Goal: Task Accomplishment & Management: Manage account settings

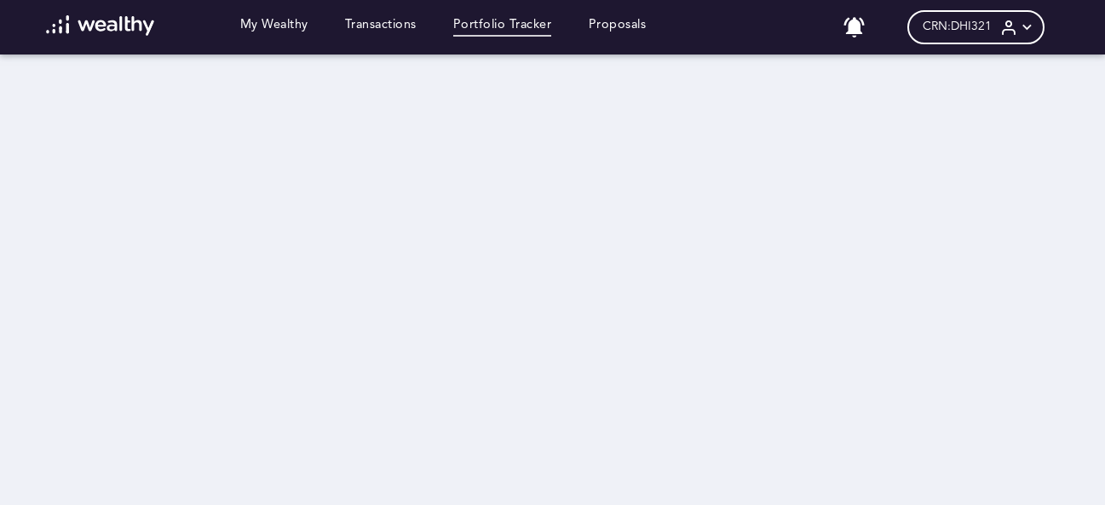
click at [1036, 27] on icon at bounding box center [1027, 28] width 18 height 18
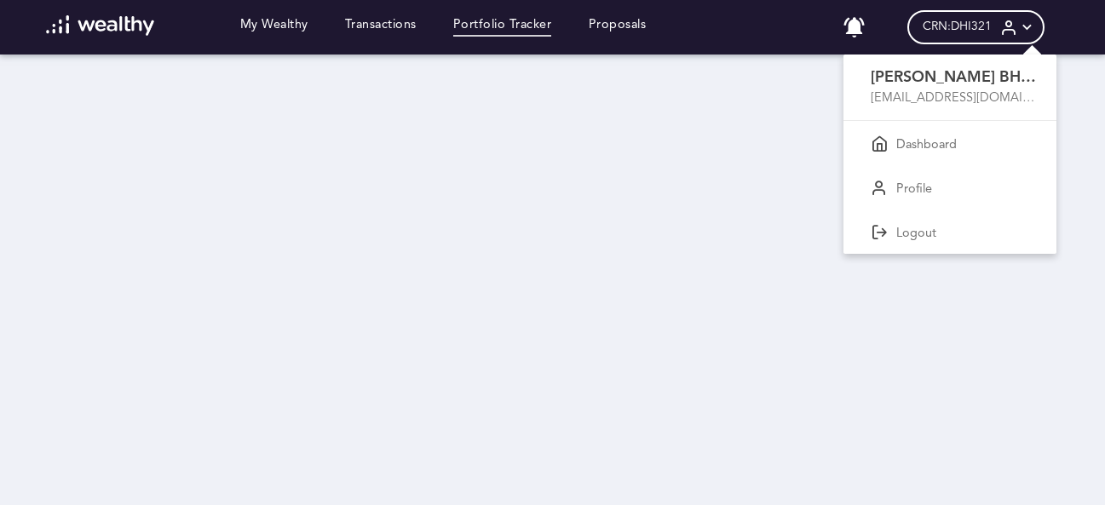
click at [544, 284] on div at bounding box center [552, 252] width 1105 height 505
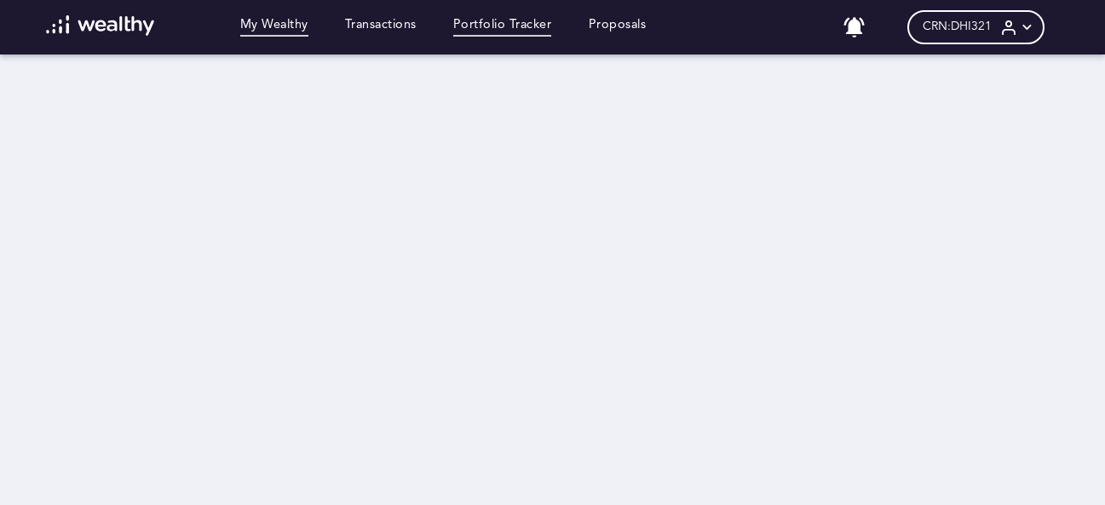
click at [275, 28] on link "My Wealthy" at bounding box center [274, 27] width 68 height 19
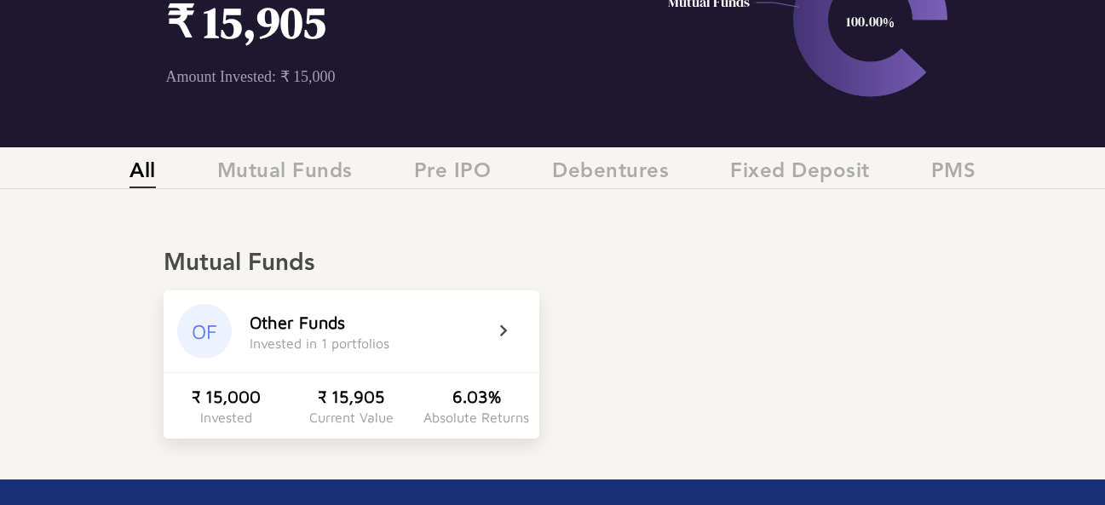
scroll to position [170, 0]
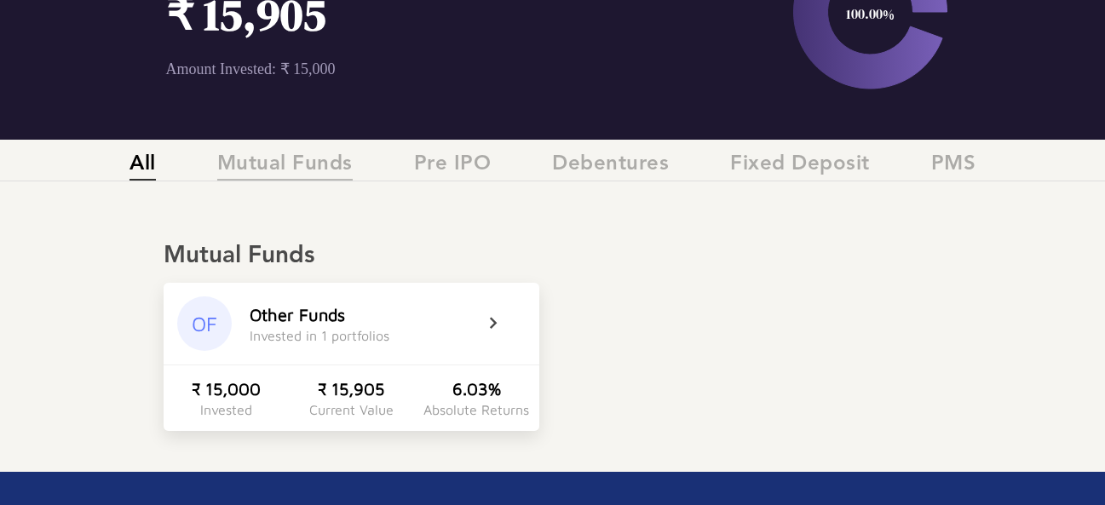
click at [264, 169] on span "Mutual Funds" at bounding box center [284, 166] width 135 height 28
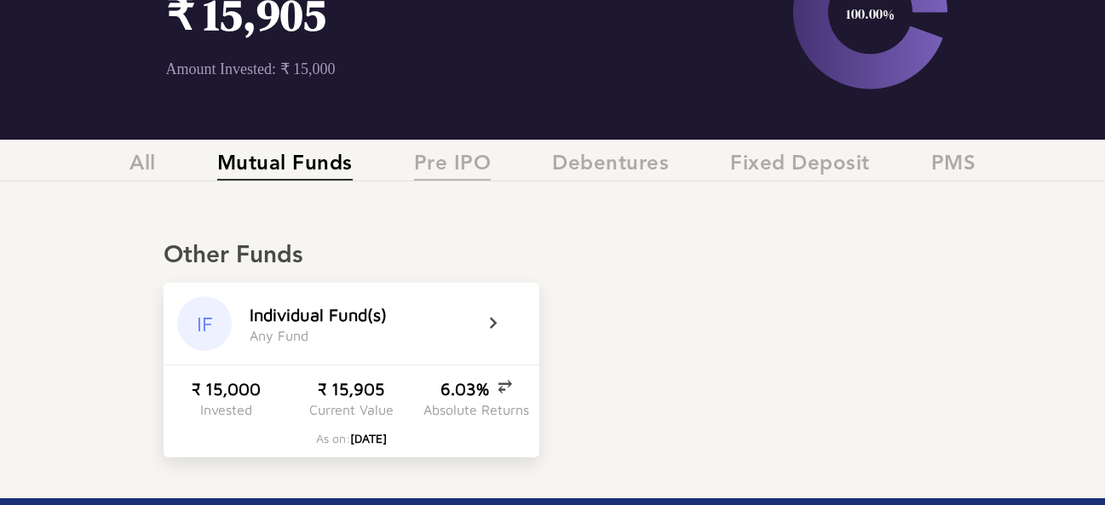
click at [470, 170] on span "Pre IPO" at bounding box center [453, 166] width 78 height 28
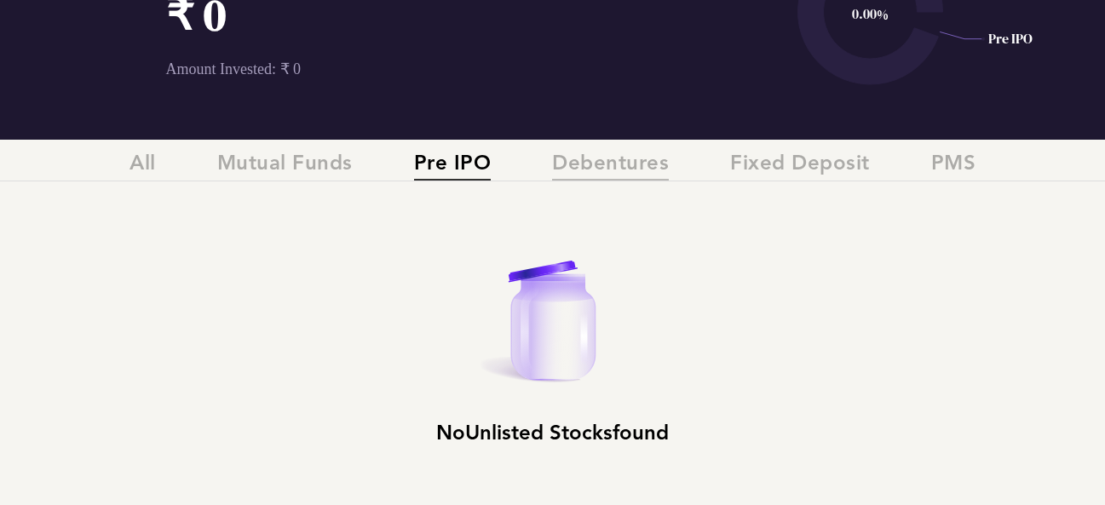
click at [652, 167] on span "Debentures" at bounding box center [610, 166] width 117 height 28
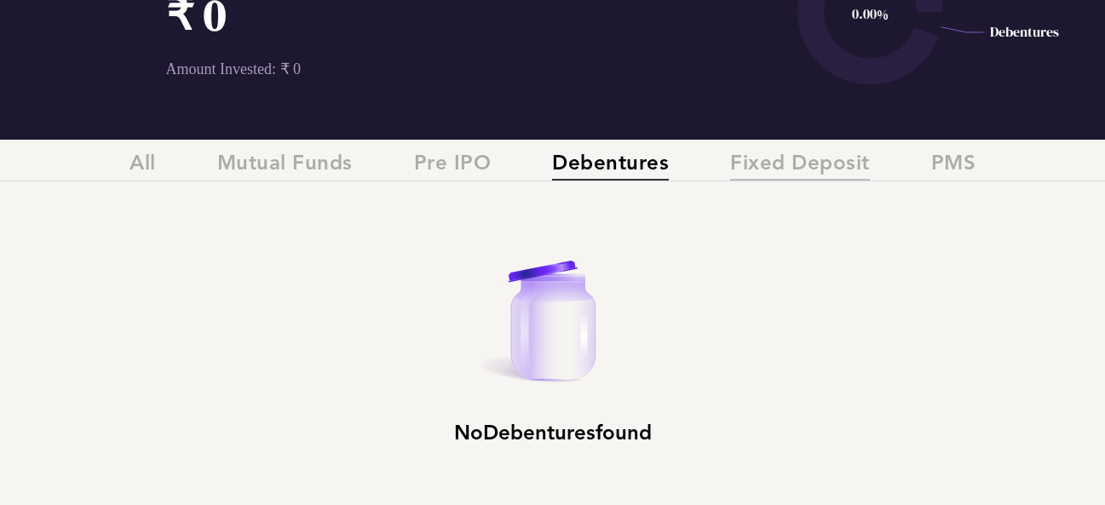
click at [768, 169] on span "Fixed Deposit" at bounding box center [800, 166] width 140 height 28
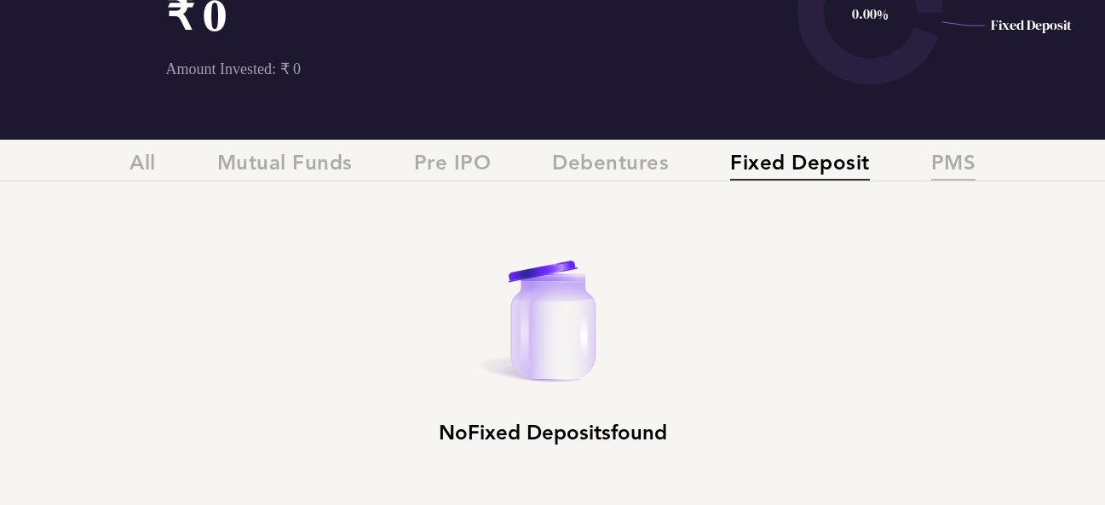
click at [959, 158] on span "PMS" at bounding box center [953, 166] width 45 height 28
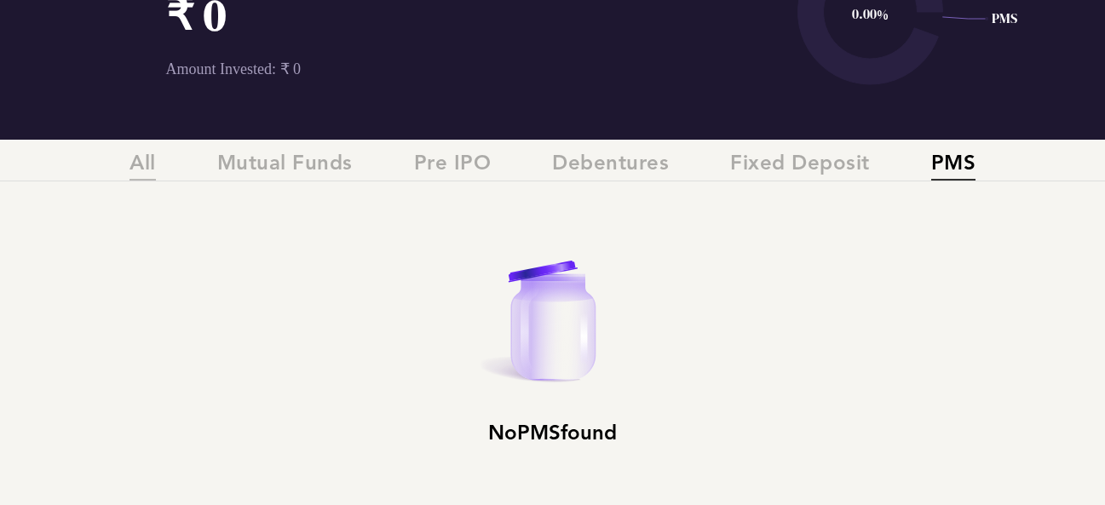
click at [145, 170] on span "All" at bounding box center [142, 166] width 26 height 28
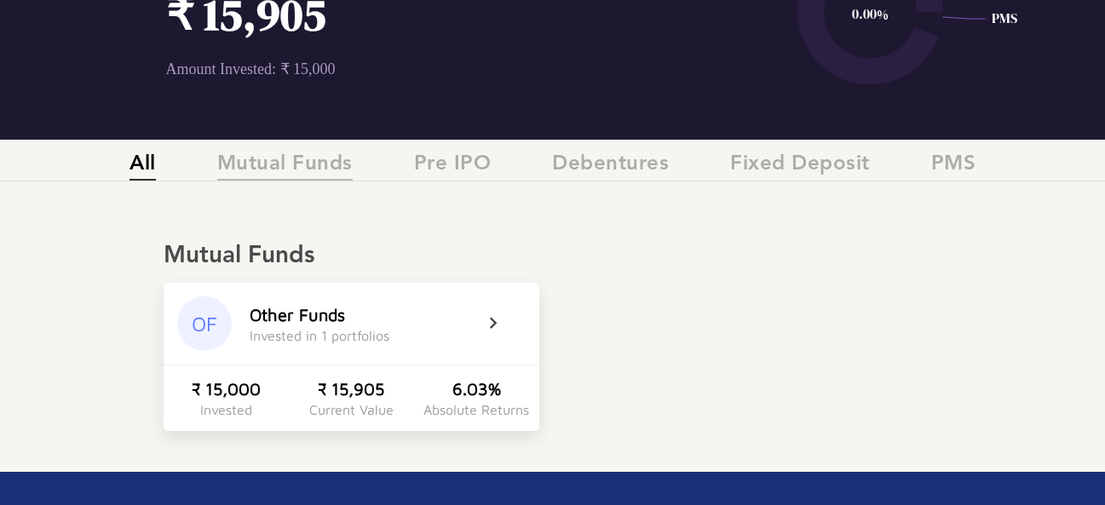
click at [302, 167] on span "Mutual Funds" at bounding box center [284, 166] width 135 height 28
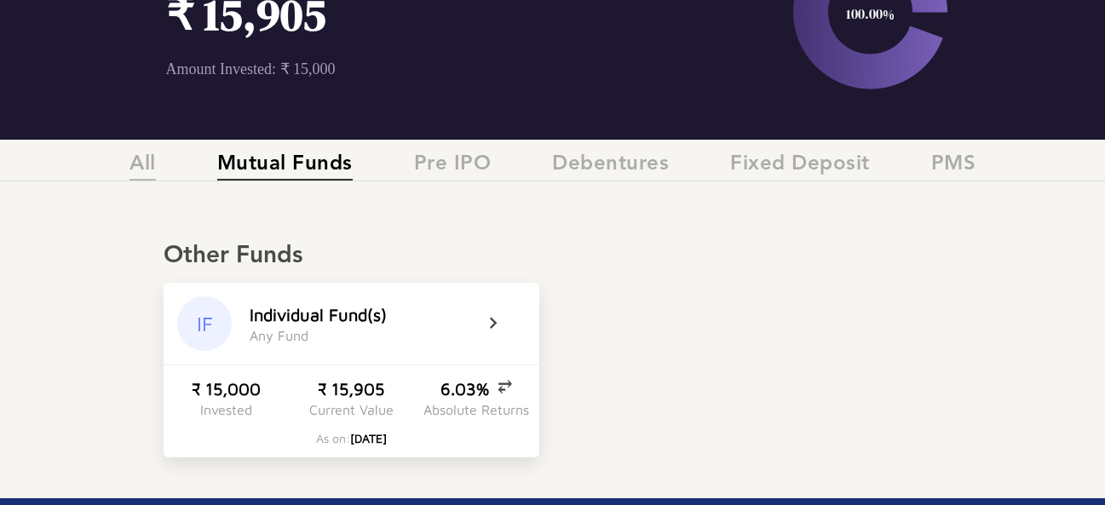
click at [132, 167] on span "All" at bounding box center [142, 166] width 26 height 28
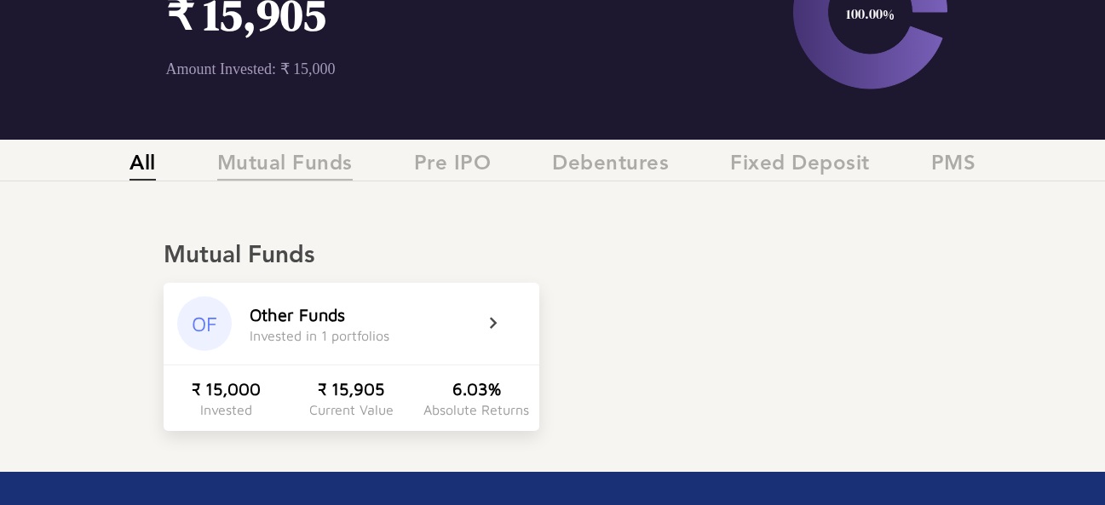
click at [296, 164] on span "Mutual Funds" at bounding box center [284, 166] width 135 height 28
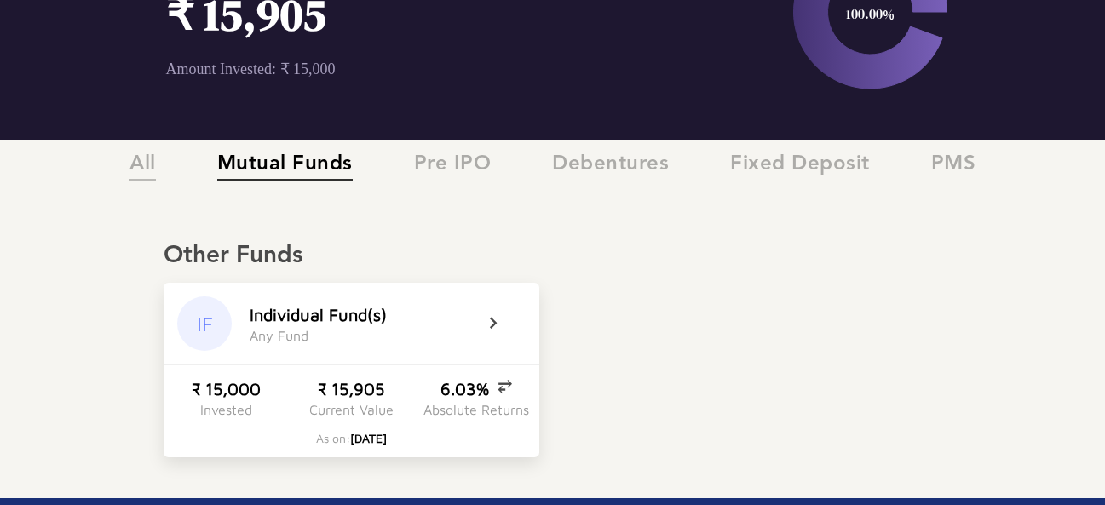
click at [147, 164] on span "All" at bounding box center [142, 166] width 26 height 28
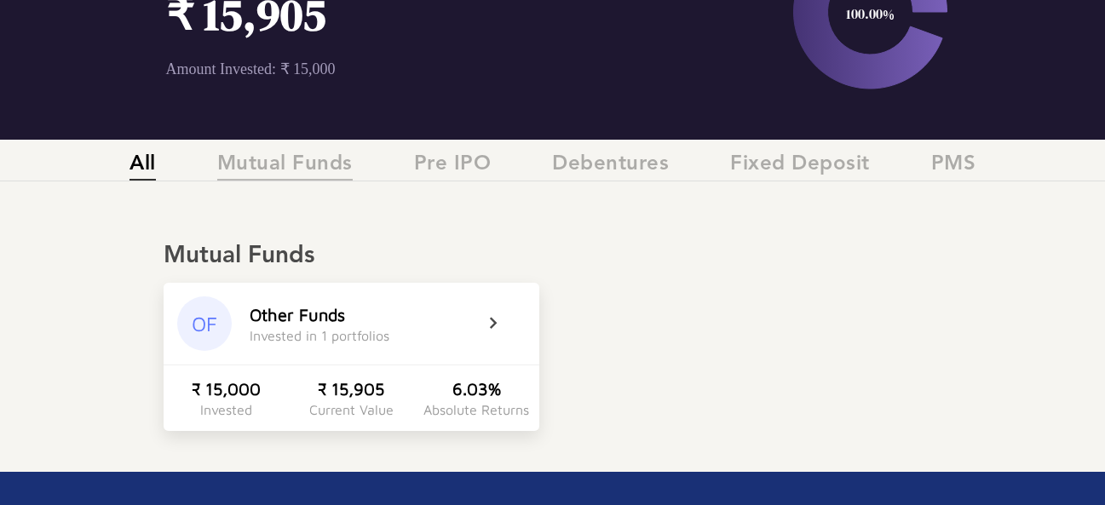
click at [313, 170] on span "Mutual Funds" at bounding box center [284, 166] width 135 height 28
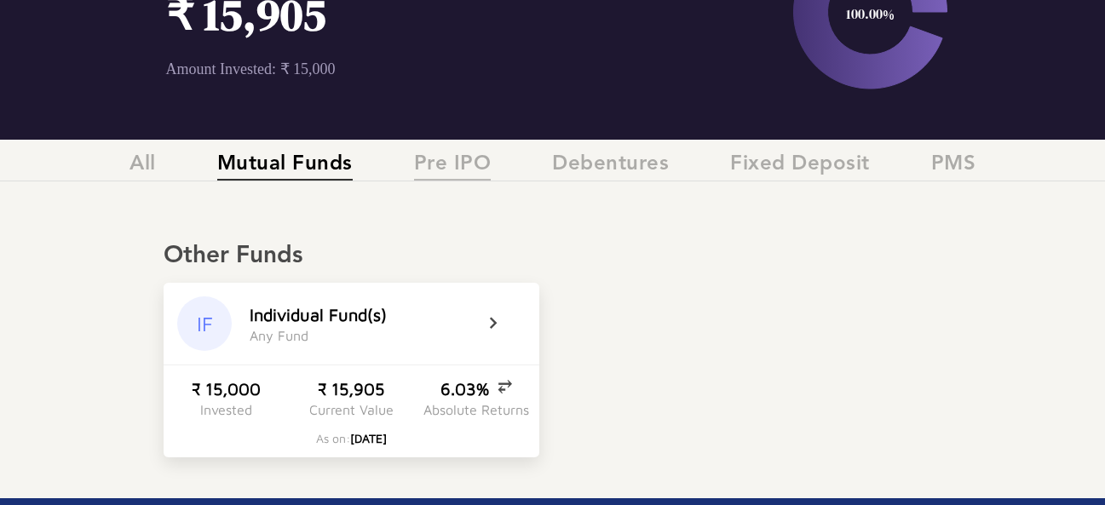
click at [454, 164] on span "Pre IPO" at bounding box center [453, 166] width 78 height 28
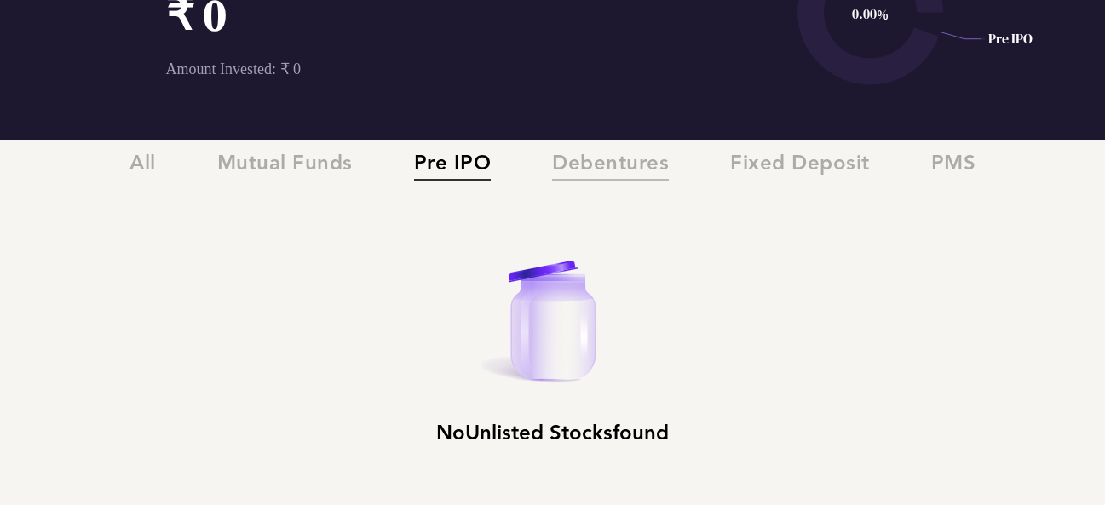
click at [592, 173] on span "Debentures" at bounding box center [610, 166] width 117 height 28
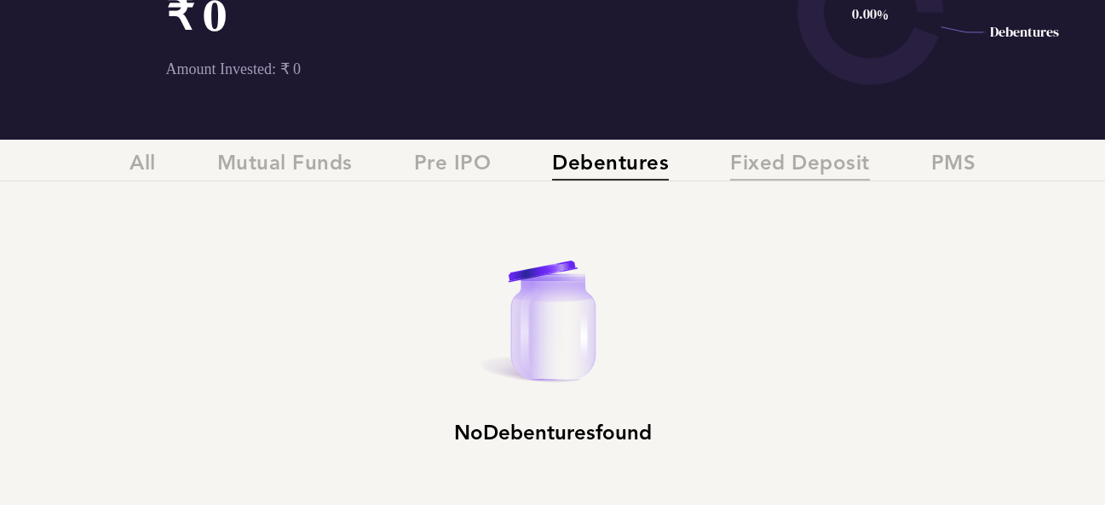
click at [782, 175] on span "Fixed Deposit" at bounding box center [800, 166] width 140 height 28
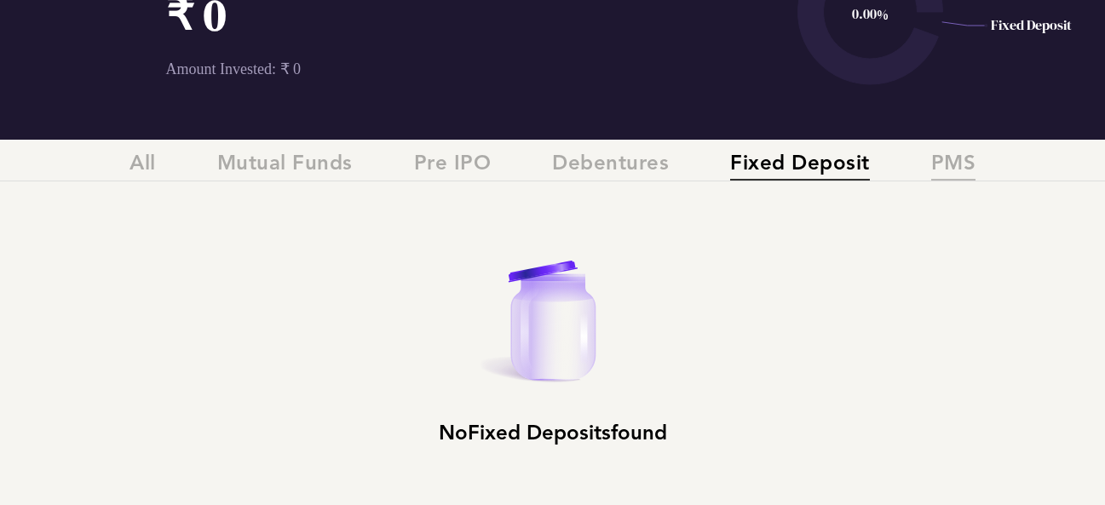
click at [956, 166] on span "PMS" at bounding box center [953, 166] width 45 height 28
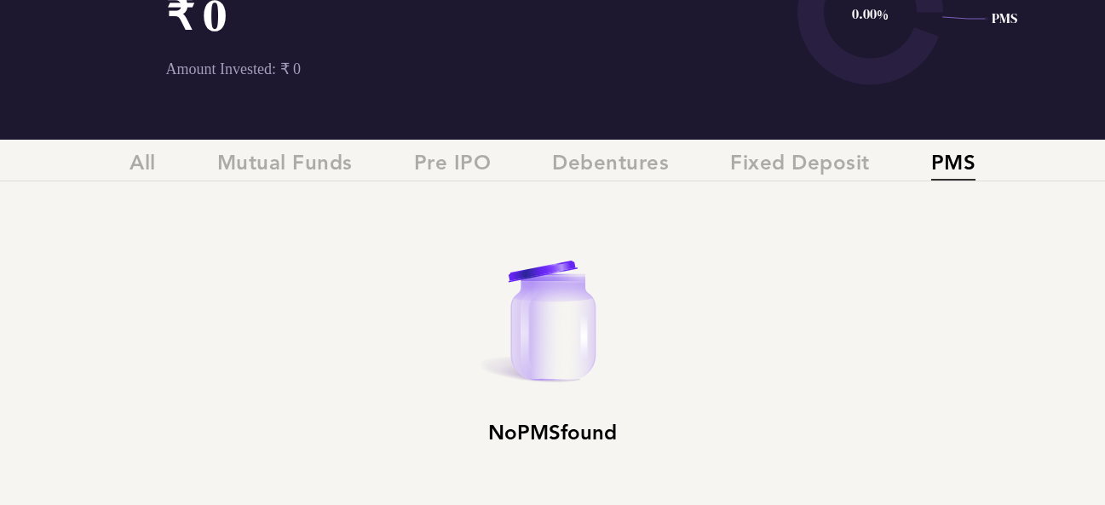
scroll to position [0, 0]
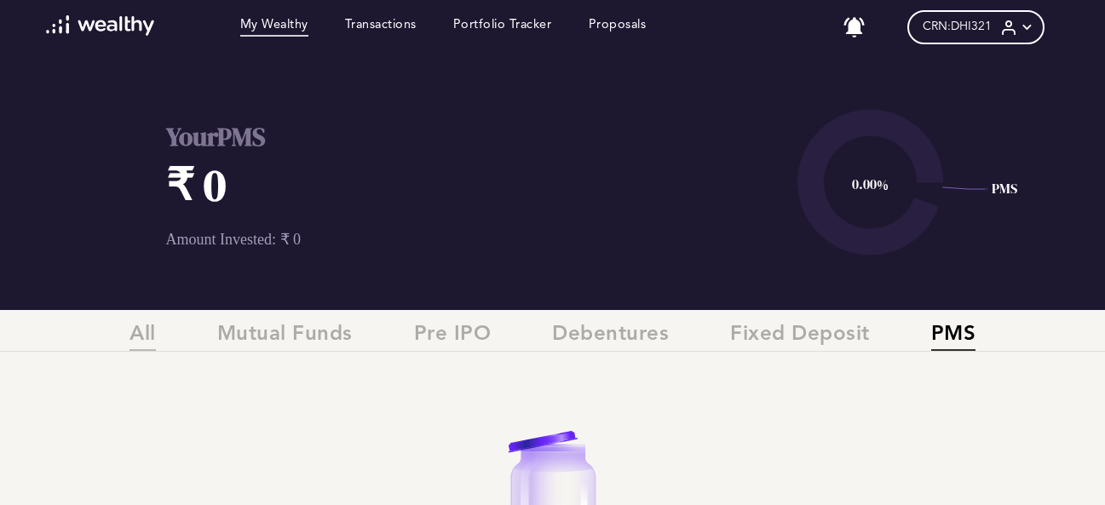
click at [142, 340] on span "All" at bounding box center [142, 337] width 26 height 28
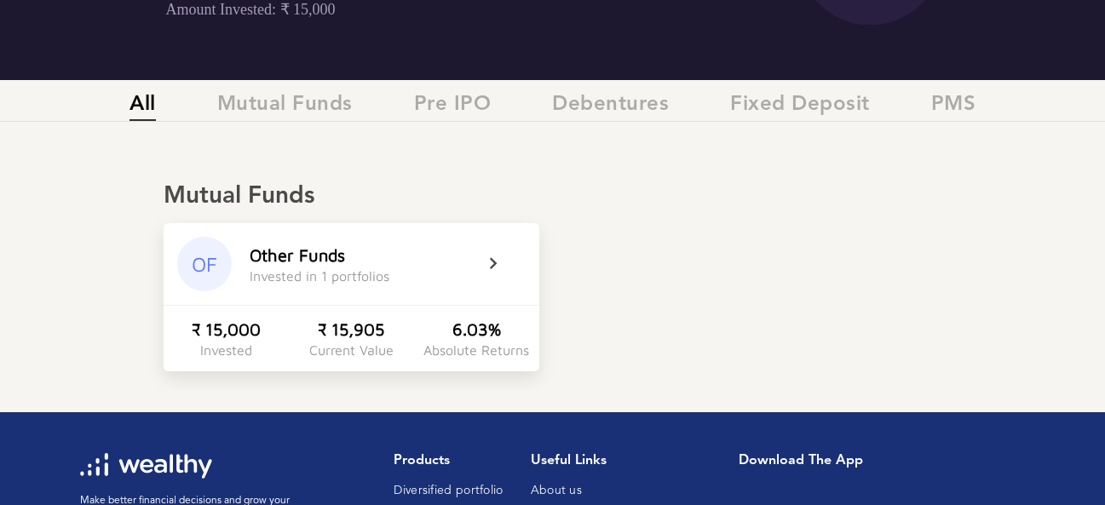
scroll to position [170, 0]
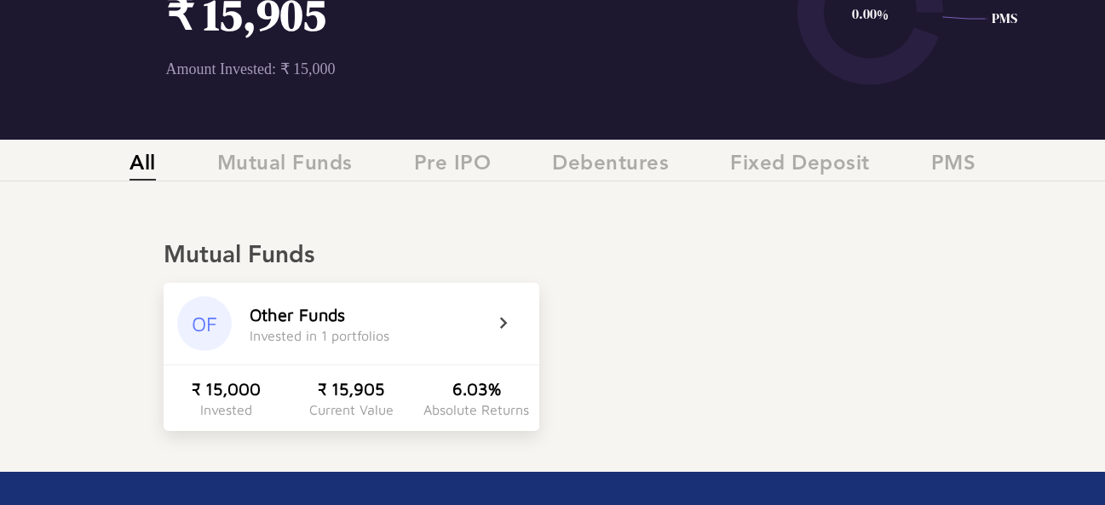
click at [503, 327] on icon at bounding box center [514, 323] width 43 height 20
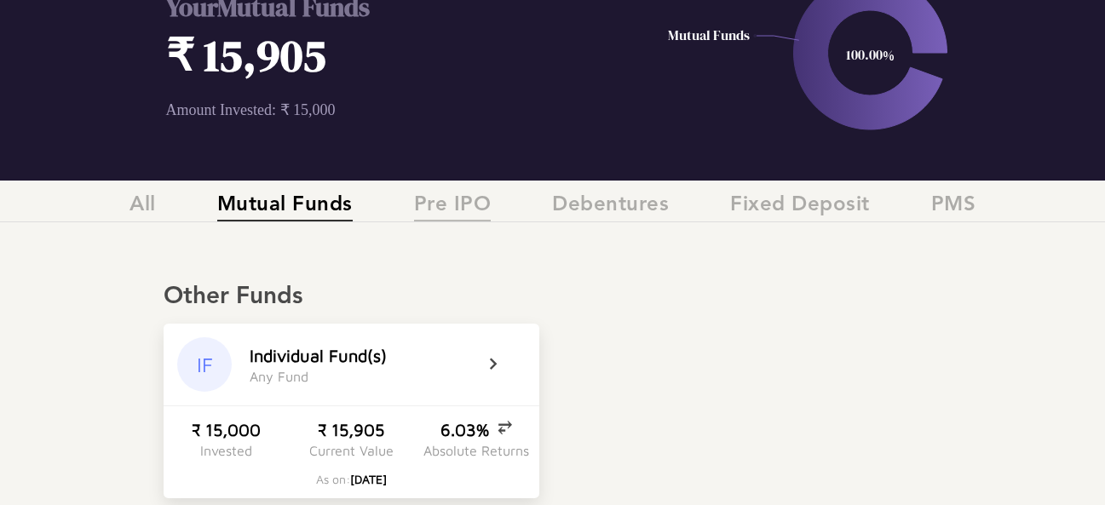
scroll to position [0, 0]
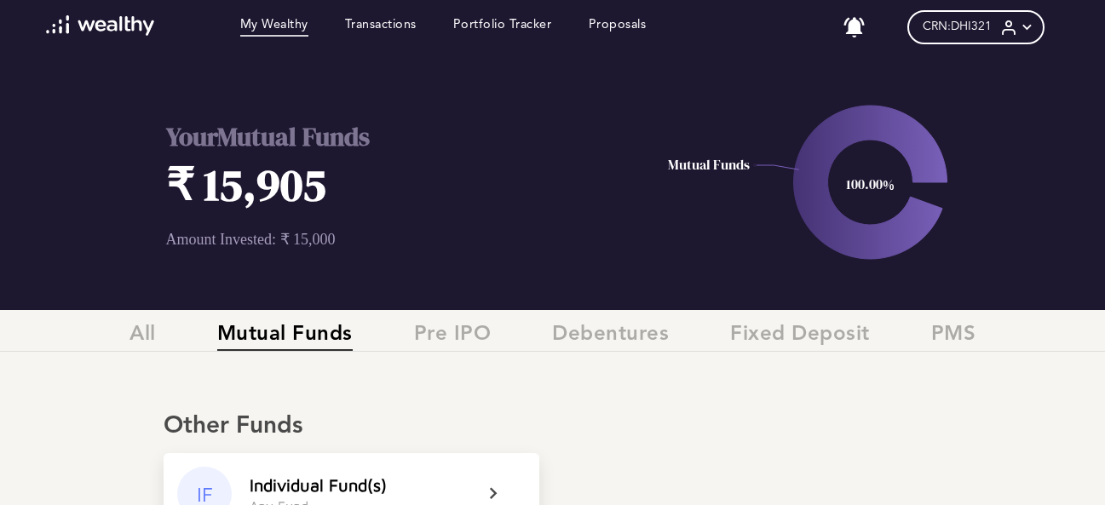
click at [733, 168] on text "Mutual Funds" at bounding box center [709, 164] width 82 height 19
click at [861, 181] on text "100.00%" at bounding box center [870, 184] width 49 height 19
click at [939, 193] on icon "100.00% Mutual Funds" at bounding box center [870, 183] width 469 height 256
click at [288, 239] on p "Amount Invested: ₹ 15,000" at bounding box center [400, 239] width 469 height 19
click at [285, 124] on h2 "Your Mutual Funds" at bounding box center [400, 136] width 469 height 35
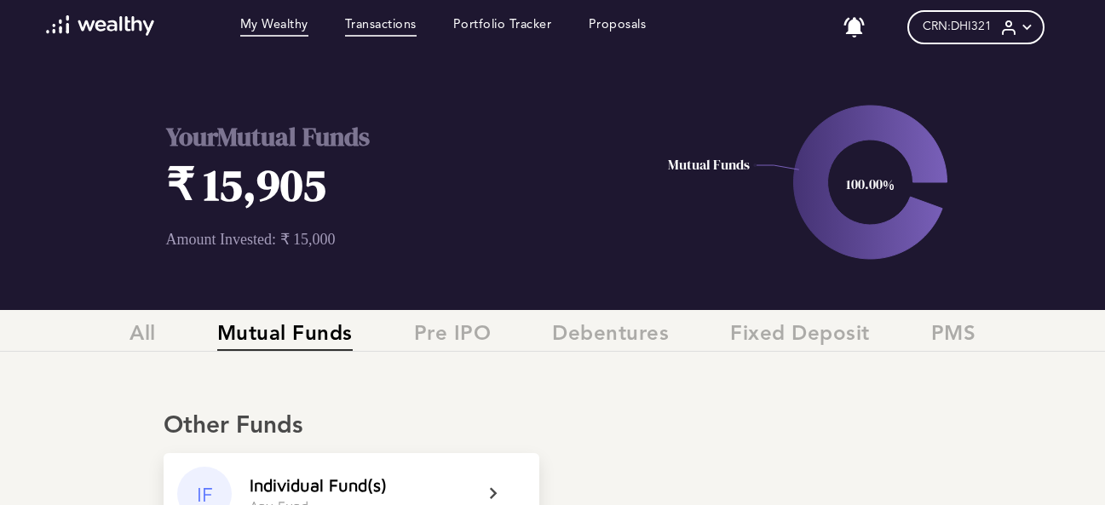
click at [387, 23] on link "Transactions" at bounding box center [381, 27] width 72 height 19
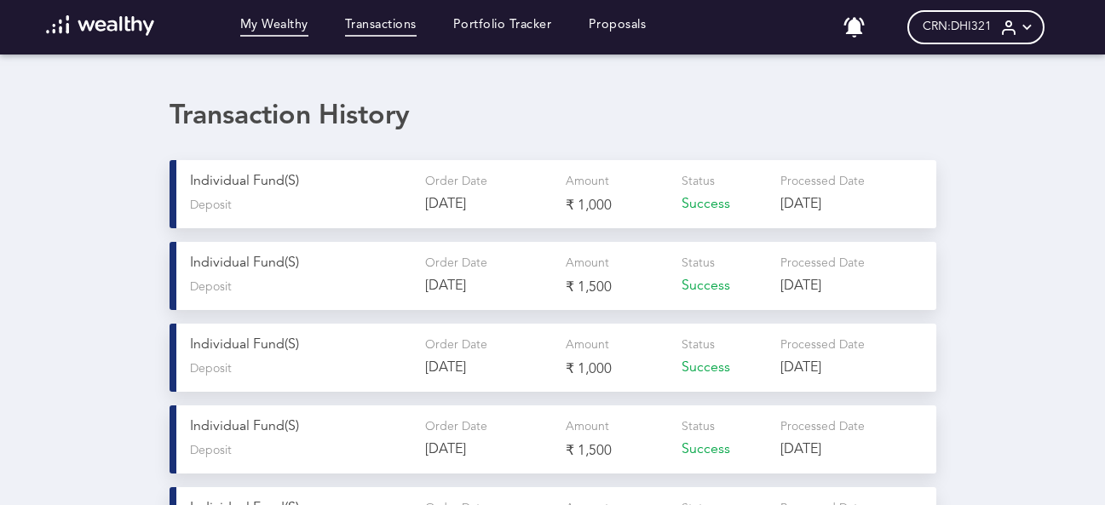
click at [283, 28] on link "My Wealthy" at bounding box center [274, 27] width 68 height 19
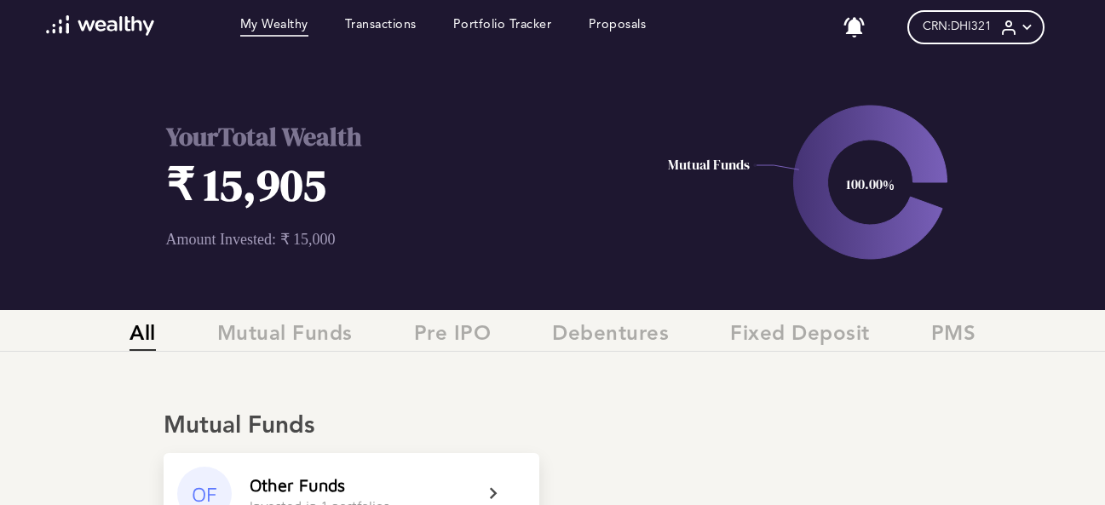
click at [992, 24] on span "CRN: DHI321" at bounding box center [957, 27] width 69 height 14
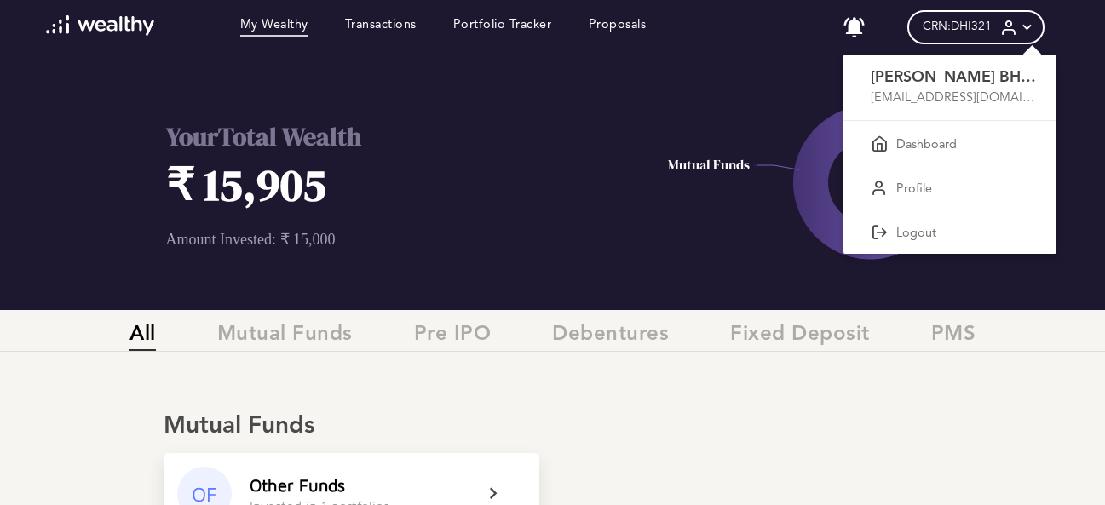
click at [621, 29] on div at bounding box center [552, 252] width 1105 height 505
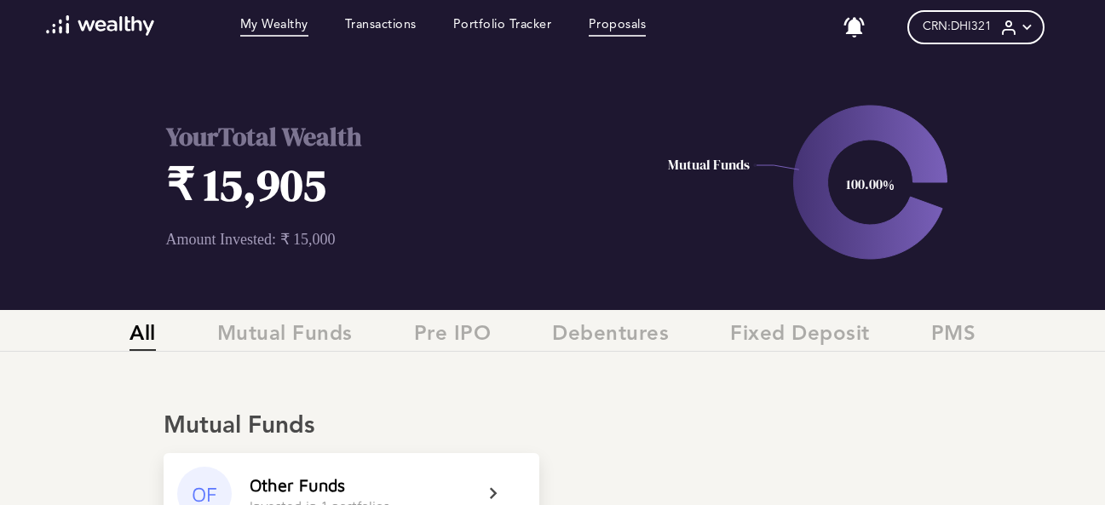
click at [621, 29] on link "Proposals" at bounding box center [618, 27] width 58 height 19
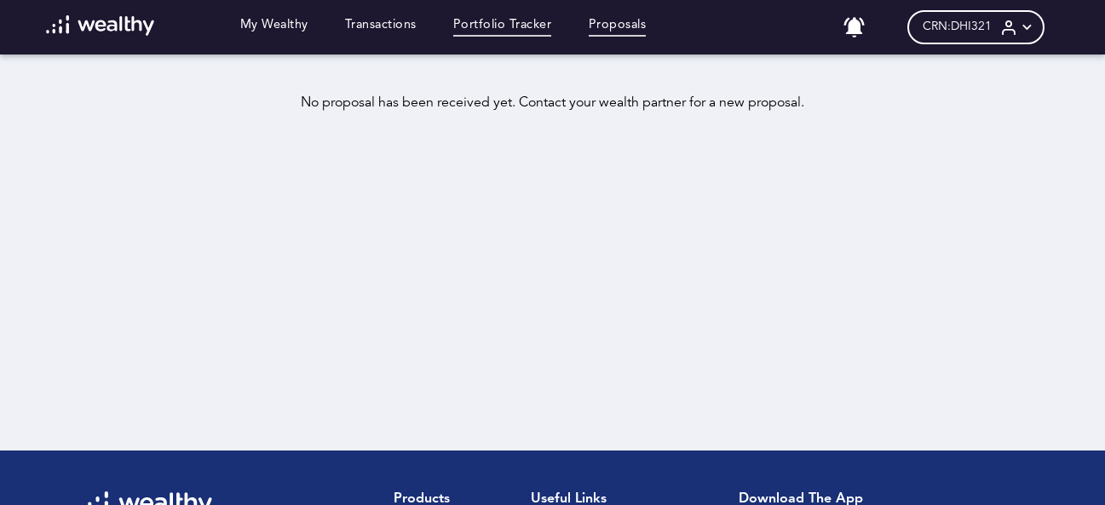
click at [494, 24] on link "Portfolio Tracker" at bounding box center [502, 27] width 99 height 19
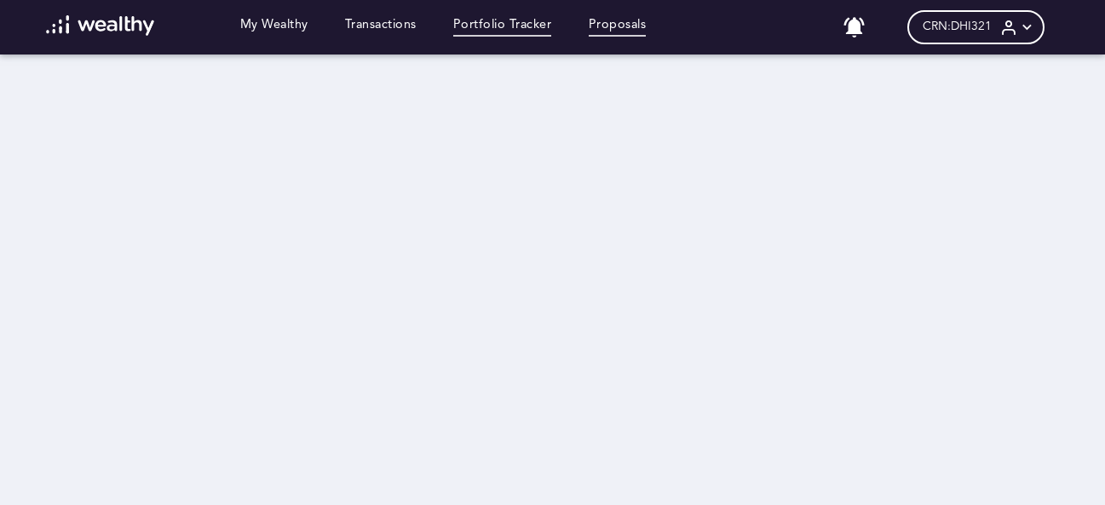
click at [614, 25] on link "Proposals" at bounding box center [618, 27] width 58 height 19
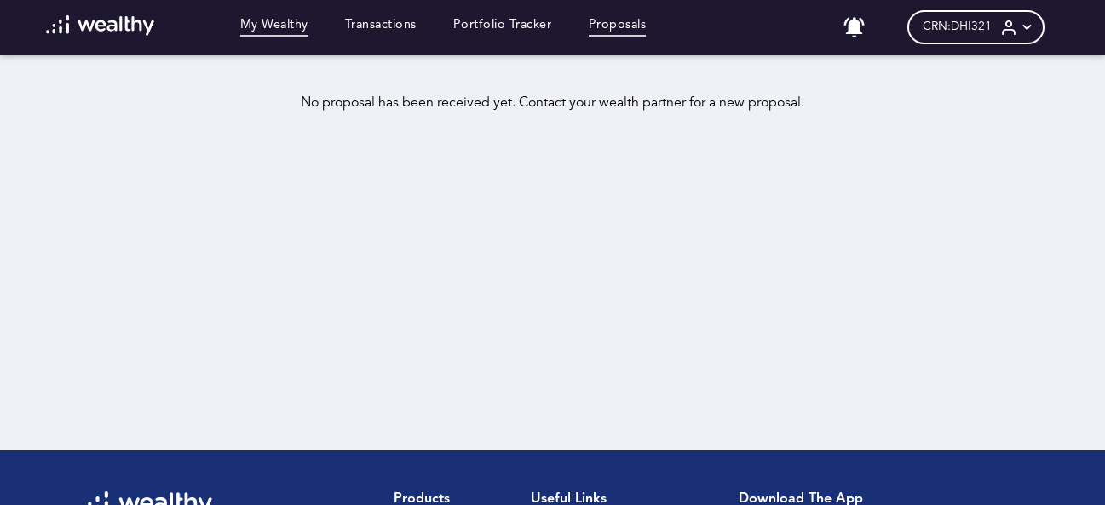
click at [284, 32] on link "My Wealthy" at bounding box center [274, 27] width 68 height 19
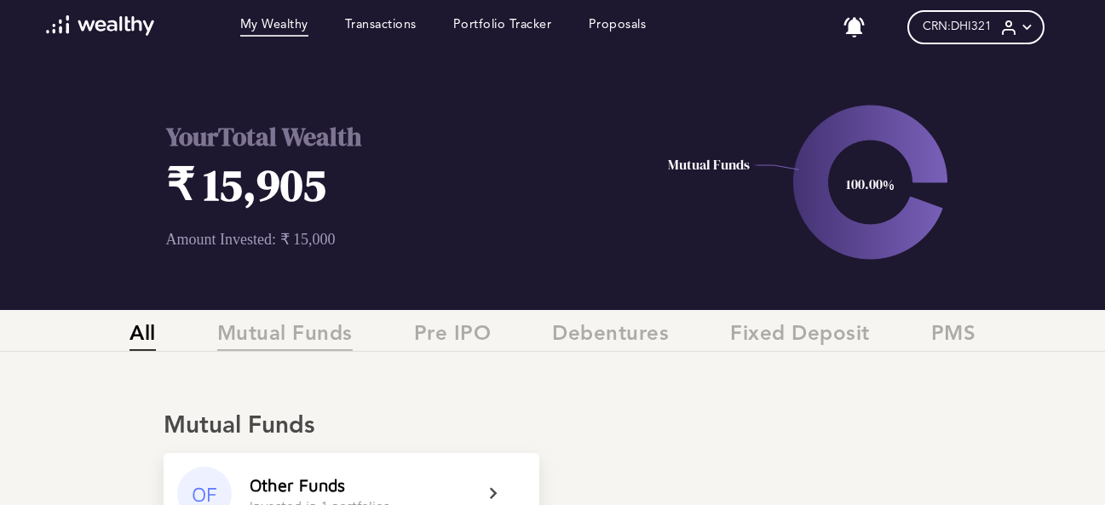
click at [289, 335] on span "Mutual Funds" at bounding box center [284, 337] width 135 height 28
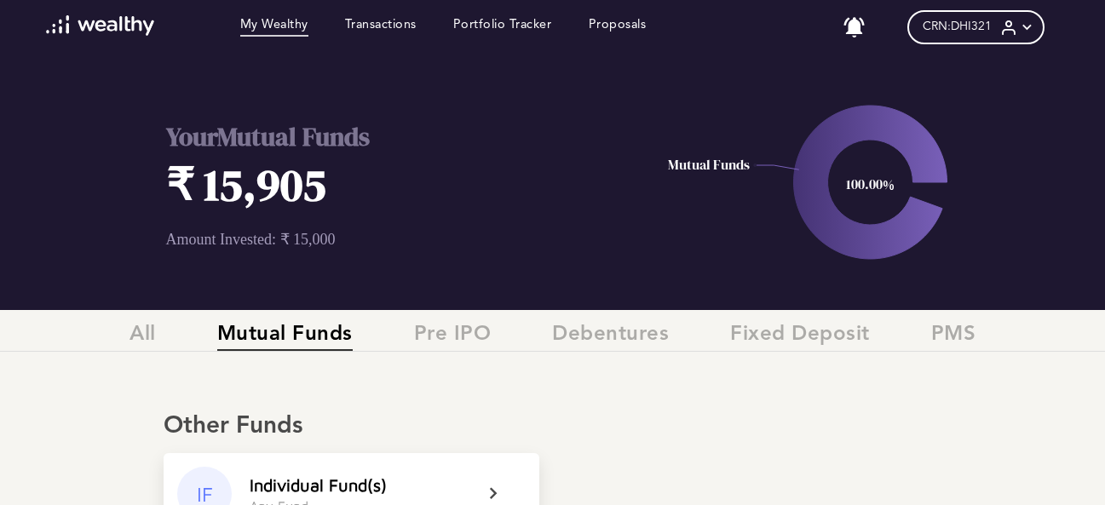
scroll to position [256, 0]
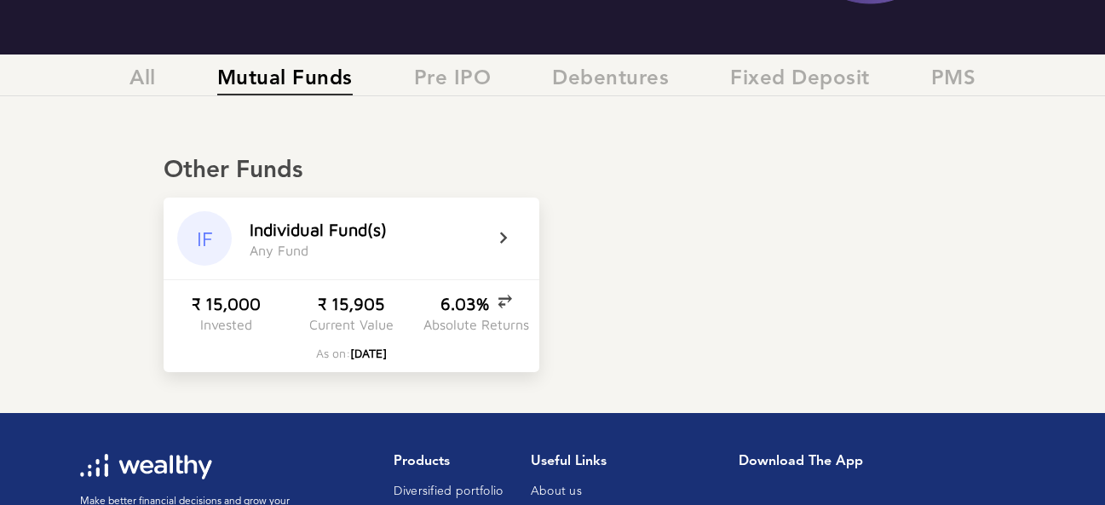
click at [505, 239] on icon at bounding box center [514, 238] width 43 height 20
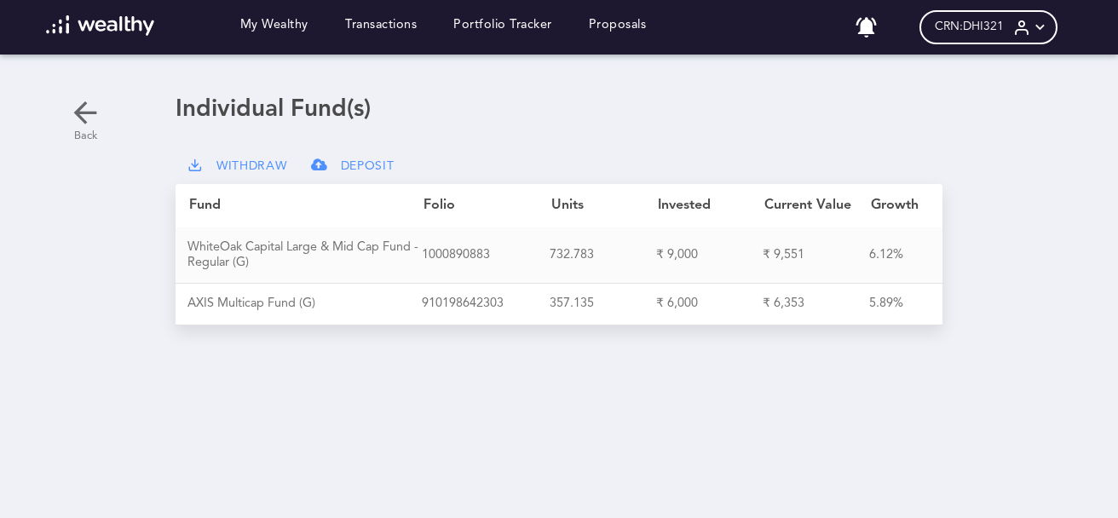
click at [83, 112] on icon at bounding box center [85, 112] width 34 height 34
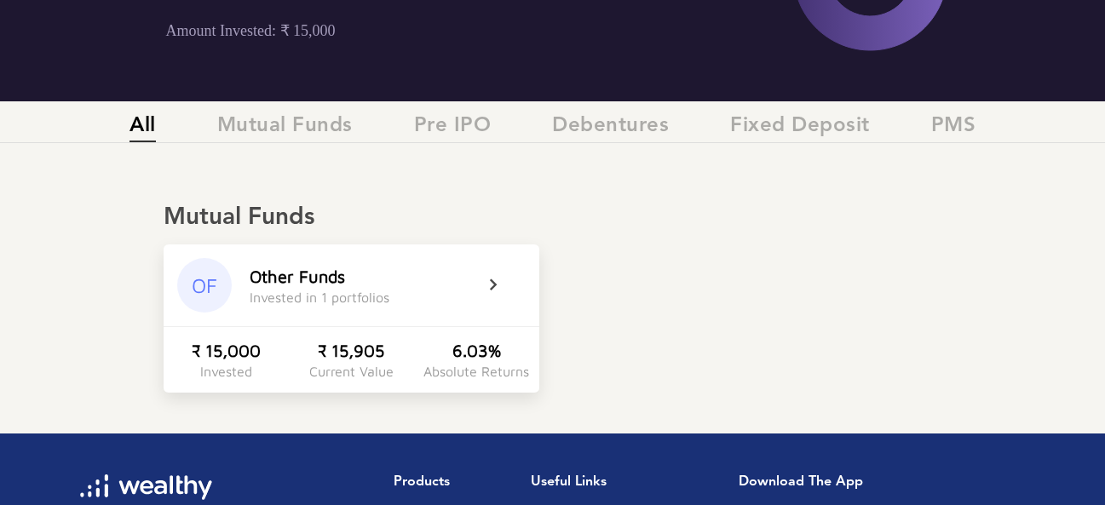
scroll to position [256, 0]
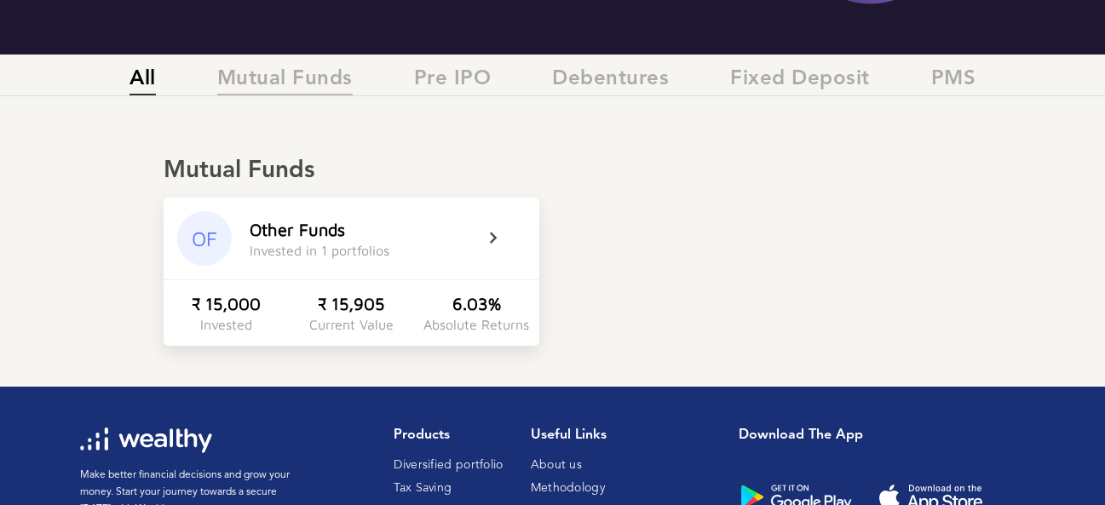
click at [285, 74] on span "Mutual Funds" at bounding box center [284, 81] width 135 height 28
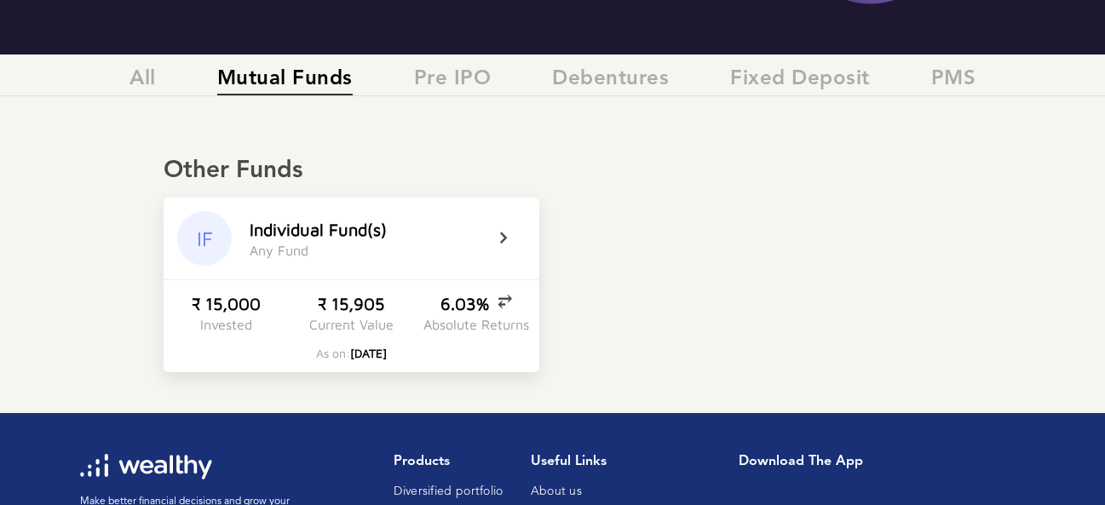
click at [508, 234] on icon at bounding box center [514, 238] width 43 height 20
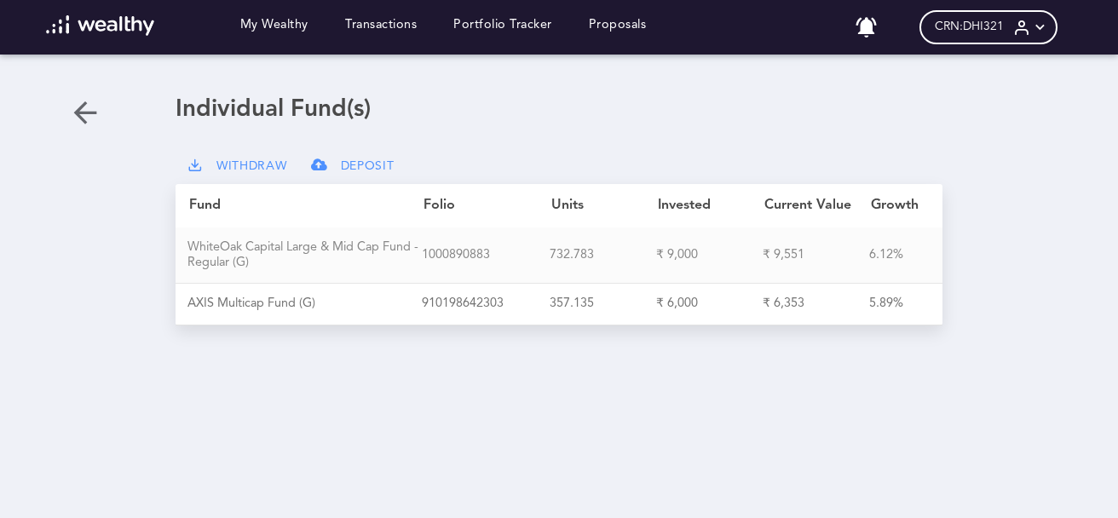
click at [263, 245] on div "W [PERSON_NAME] O a k C a p i t a l L a r g e & M i d C a p F u n d - R e g u l…" at bounding box center [304, 255] width 234 height 31
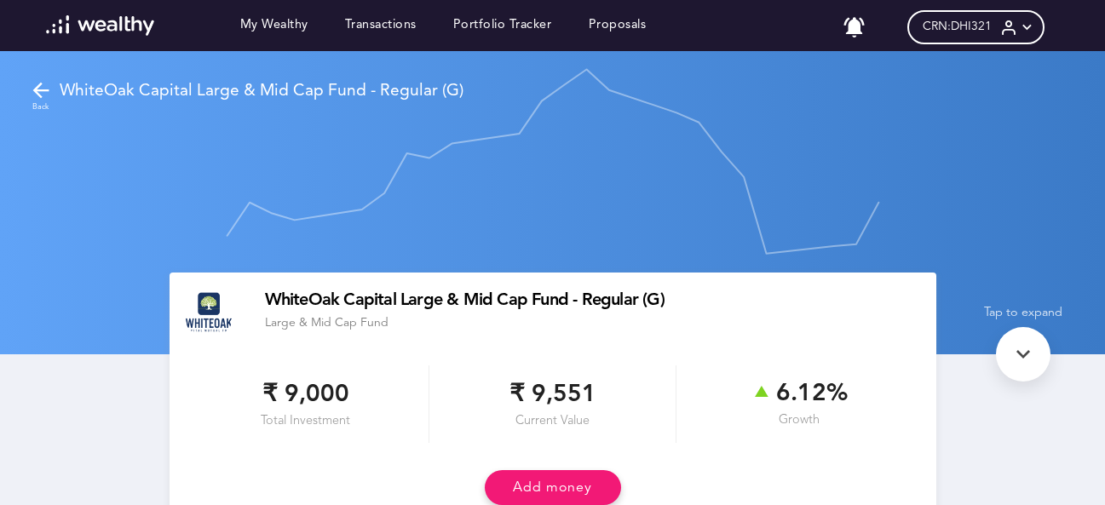
click at [32, 88] on icon at bounding box center [41, 90] width 24 height 24
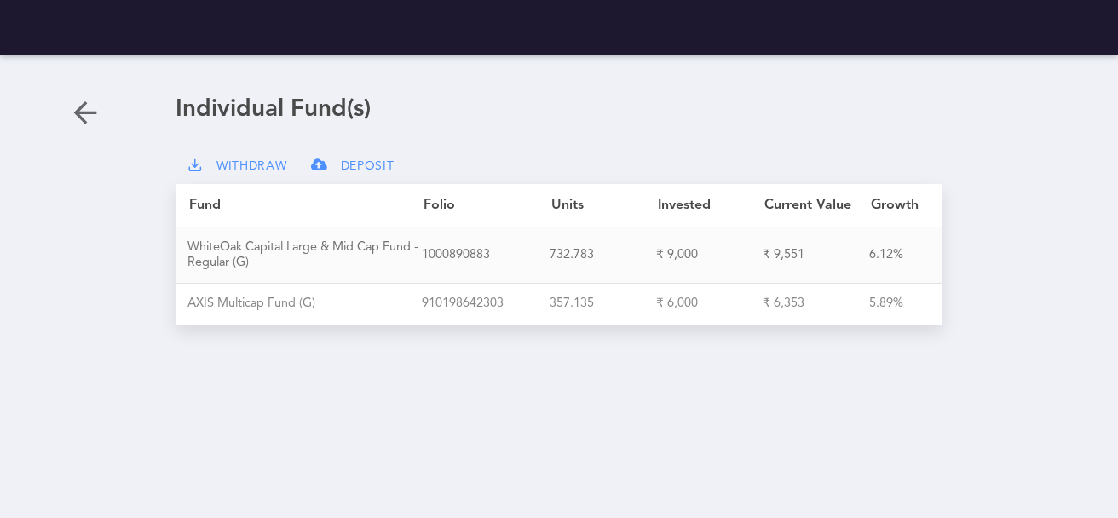
click at [257, 306] on div "A X I S M u l t i c a p F u n d ( G )" at bounding box center [304, 303] width 234 height 15
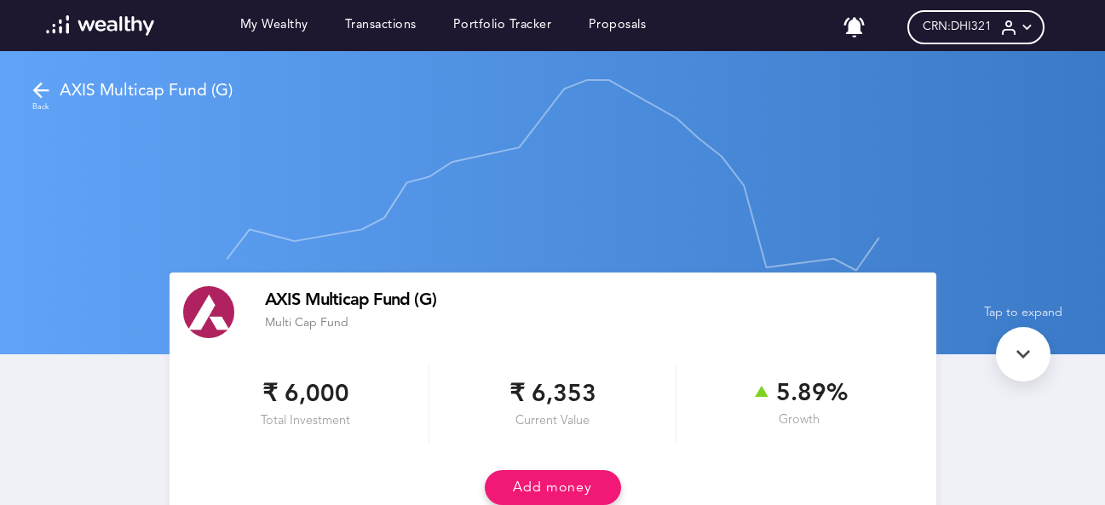
click at [38, 92] on icon at bounding box center [41, 90] width 24 height 24
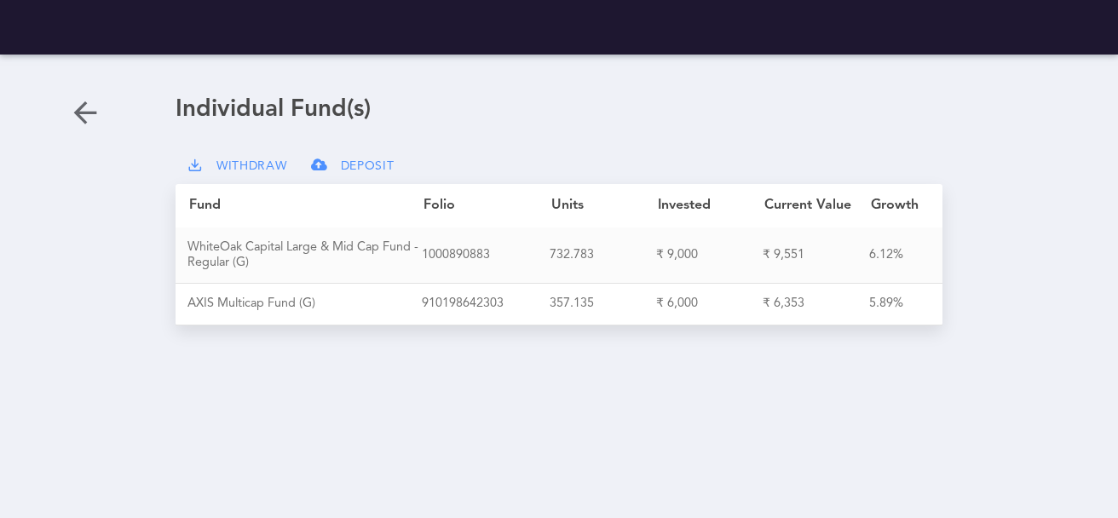
click at [354, 167] on span "DEPOSIT" at bounding box center [368, 166] width 54 height 14
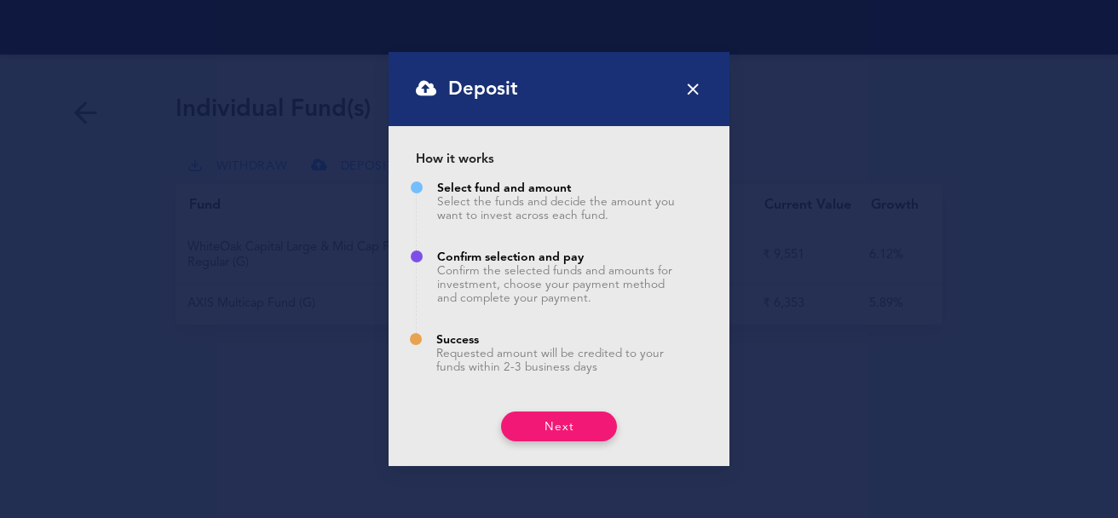
click at [695, 88] on icon at bounding box center [692, 88] width 19 height 19
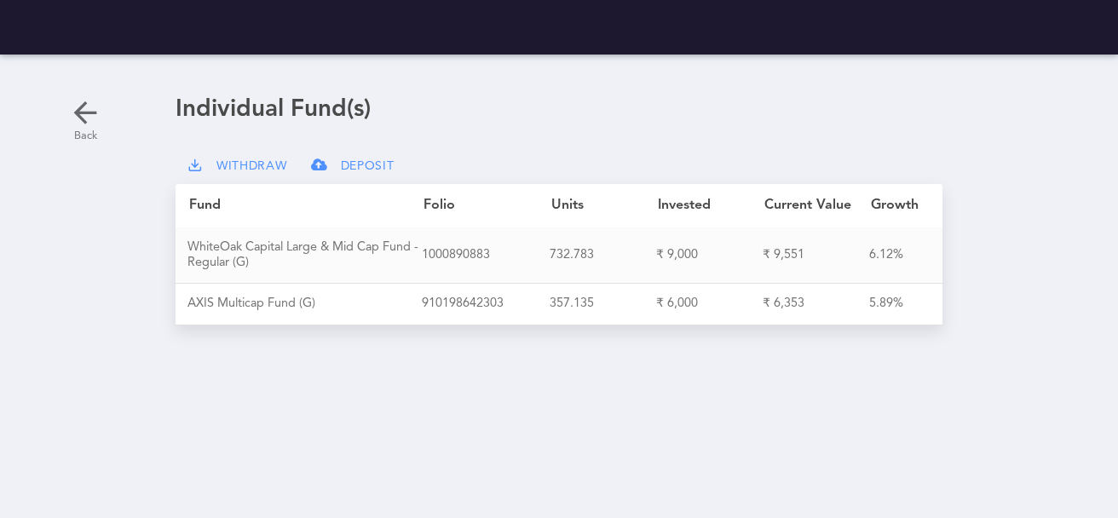
click at [83, 118] on icon at bounding box center [85, 112] width 34 height 34
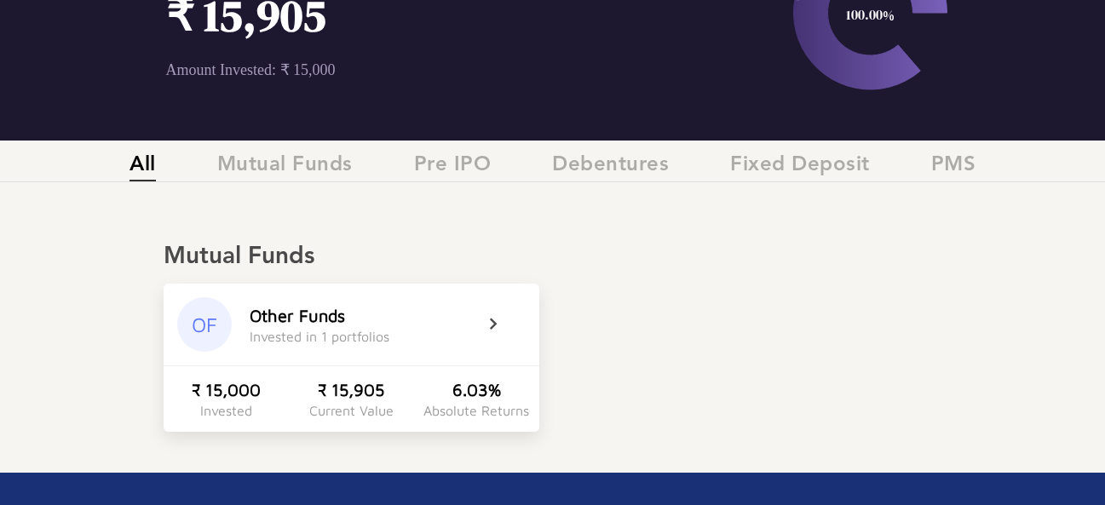
scroll to position [170, 0]
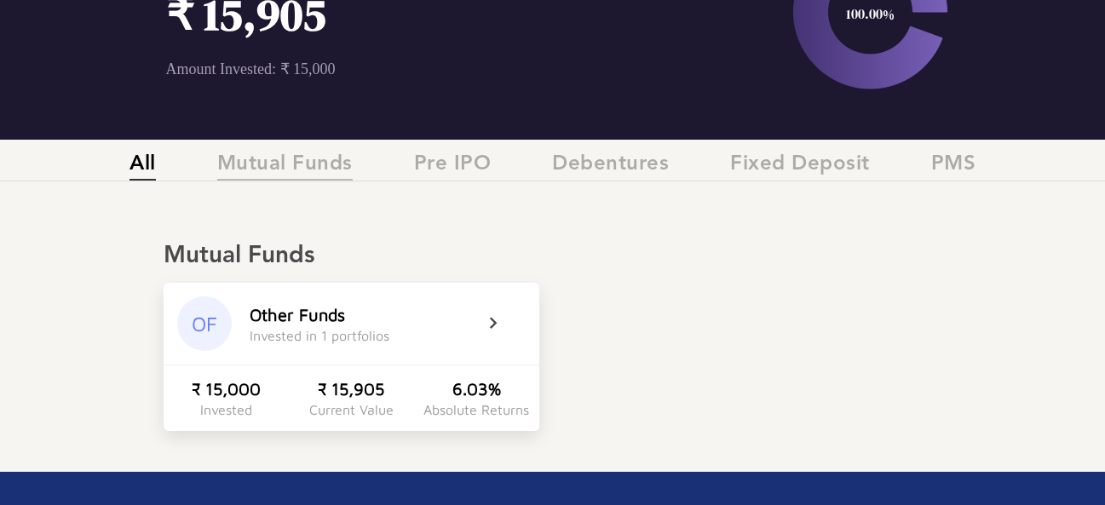
click at [313, 171] on span "Mutual Funds" at bounding box center [284, 166] width 135 height 28
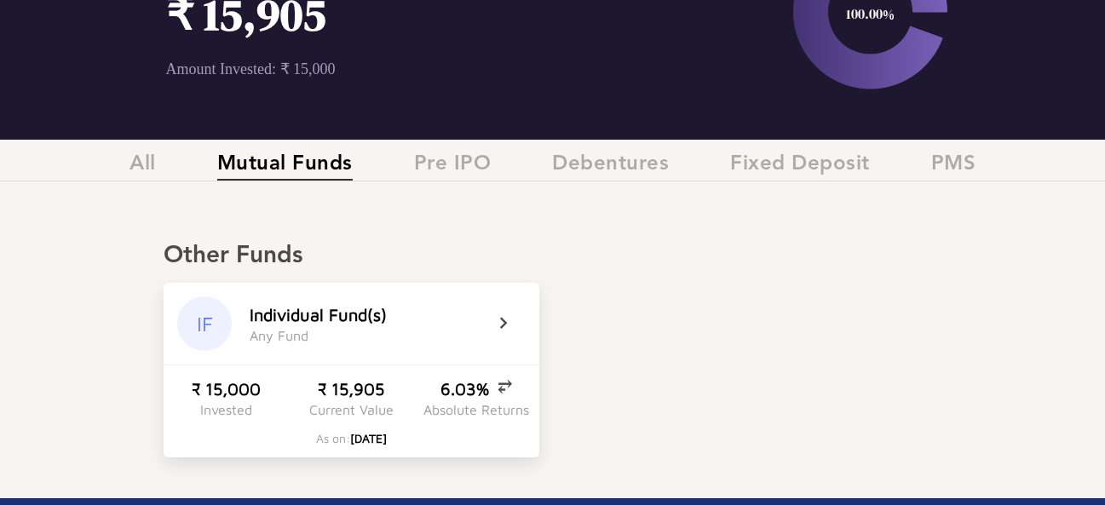
click at [370, 440] on span "[DATE]" at bounding box center [368, 438] width 37 height 14
click at [506, 326] on icon at bounding box center [514, 323] width 43 height 20
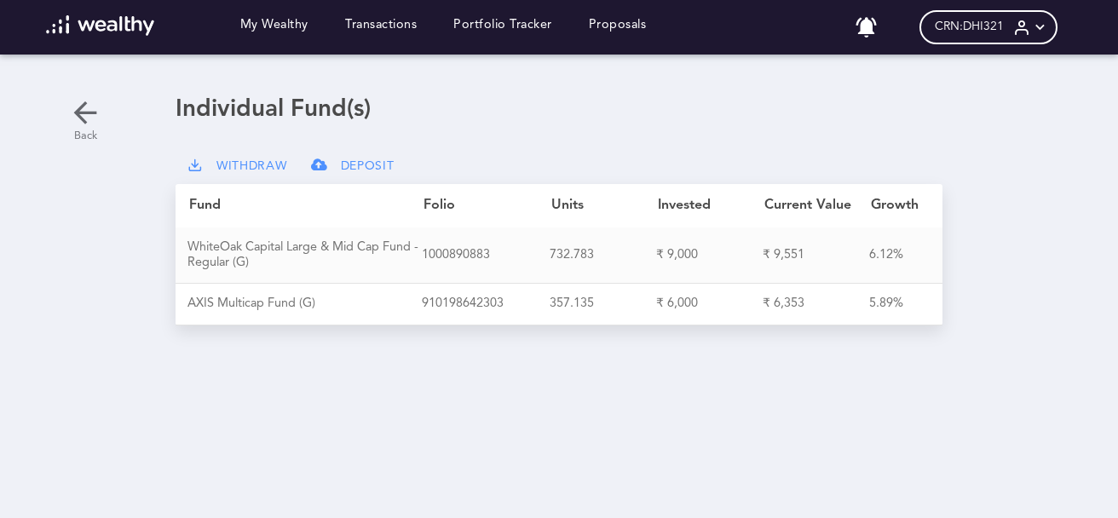
click at [80, 111] on icon at bounding box center [85, 112] width 34 height 34
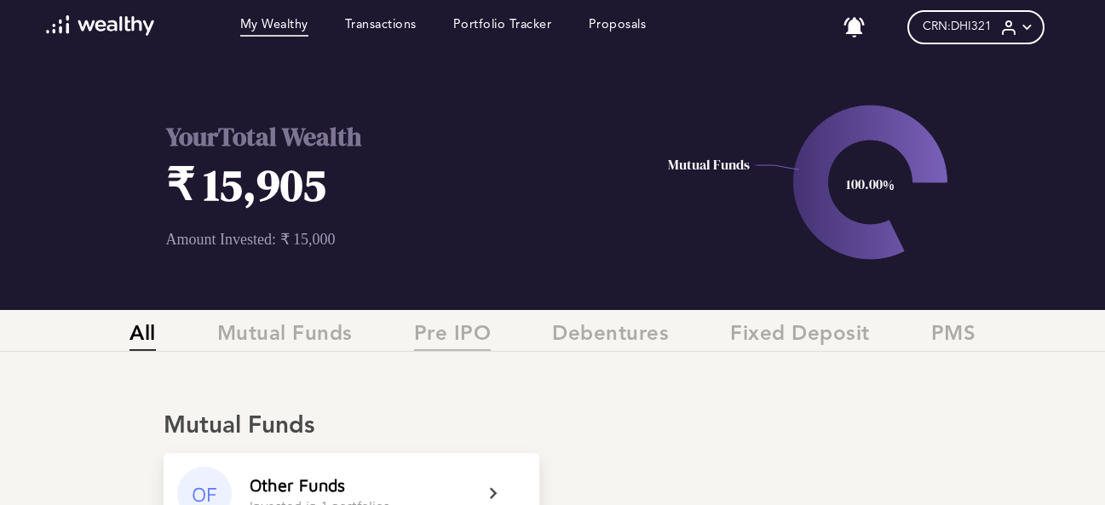
click at [457, 339] on span "Pre IPO" at bounding box center [453, 337] width 78 height 28
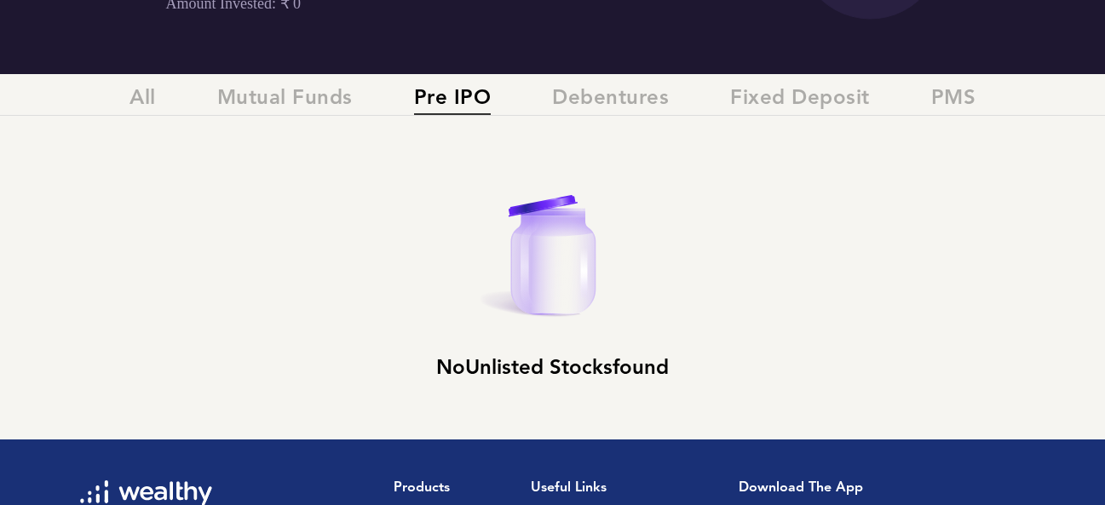
scroll to position [256, 0]
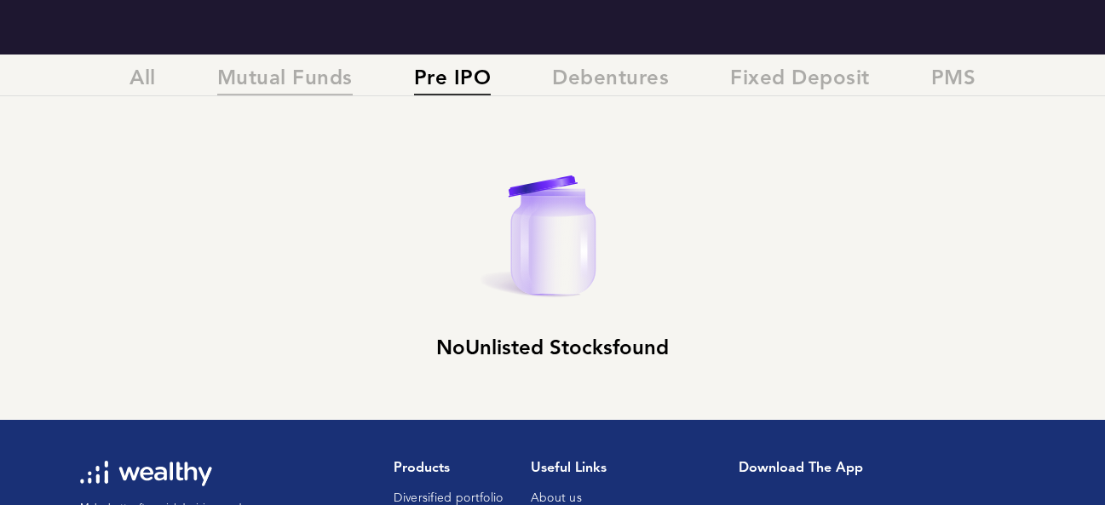
click at [281, 78] on span "Mutual Funds" at bounding box center [284, 81] width 135 height 28
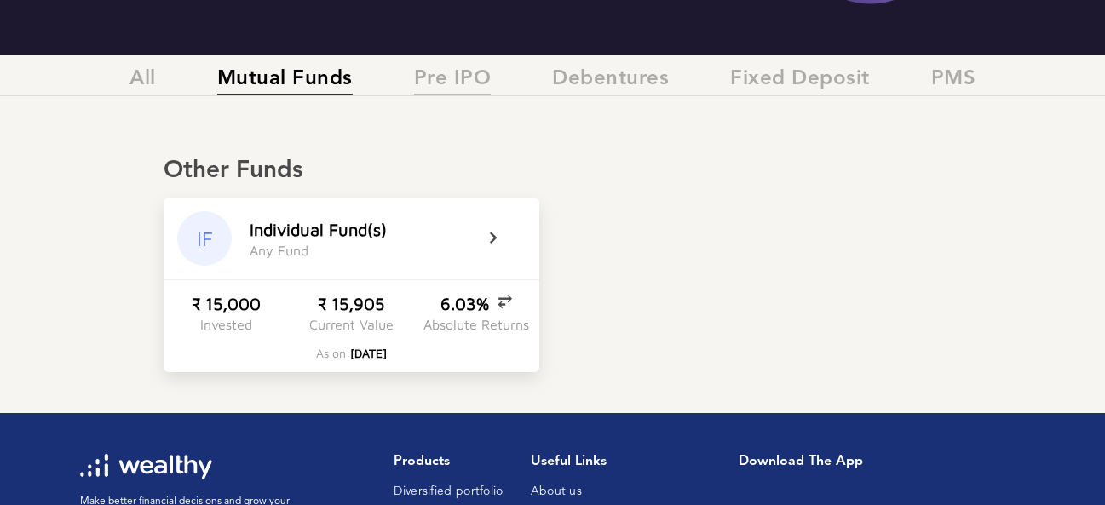
click at [451, 83] on span "Pre IPO" at bounding box center [453, 81] width 78 height 28
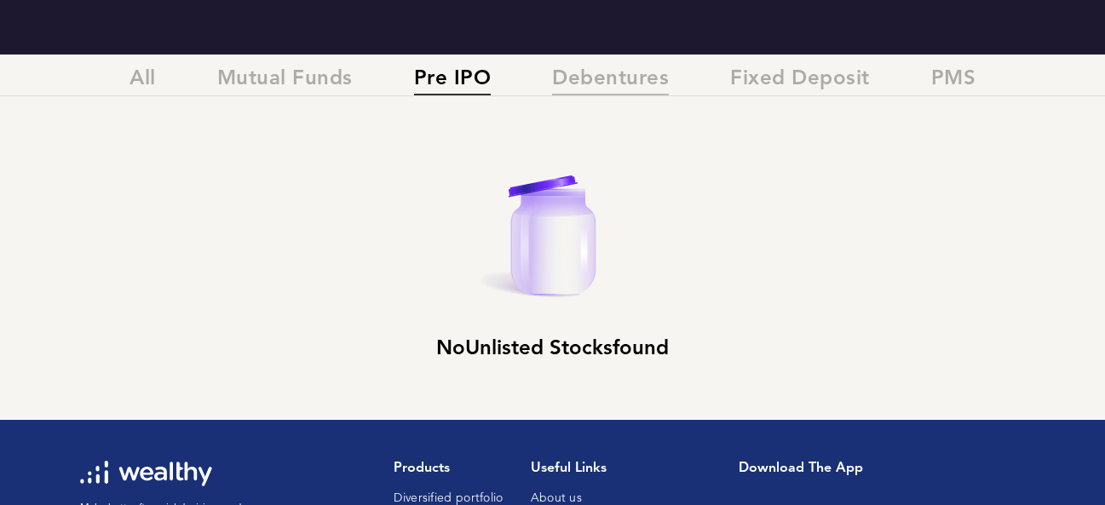
click at [630, 78] on span "Debentures" at bounding box center [610, 81] width 117 height 28
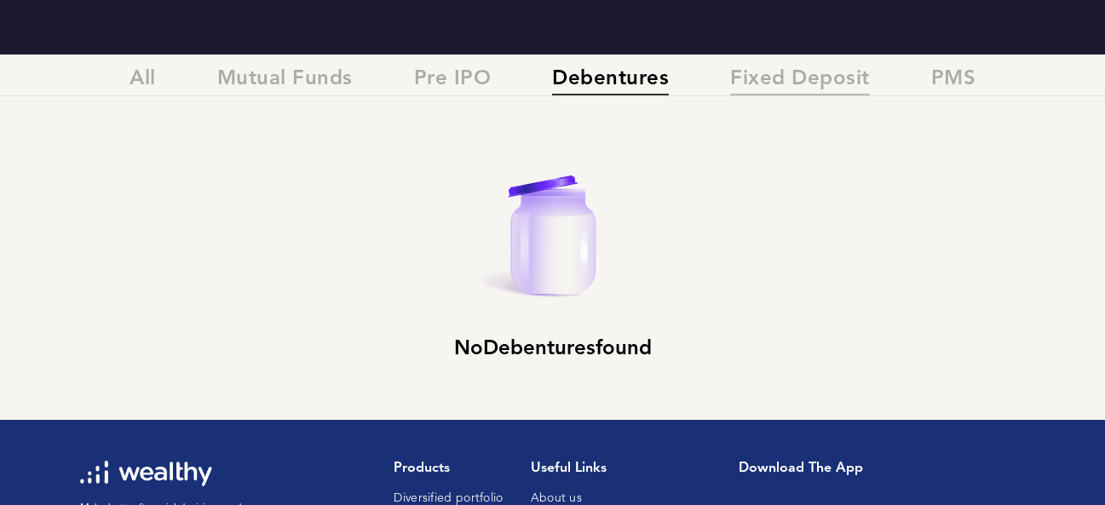
click at [745, 77] on span "Fixed Deposit" at bounding box center [800, 81] width 140 height 28
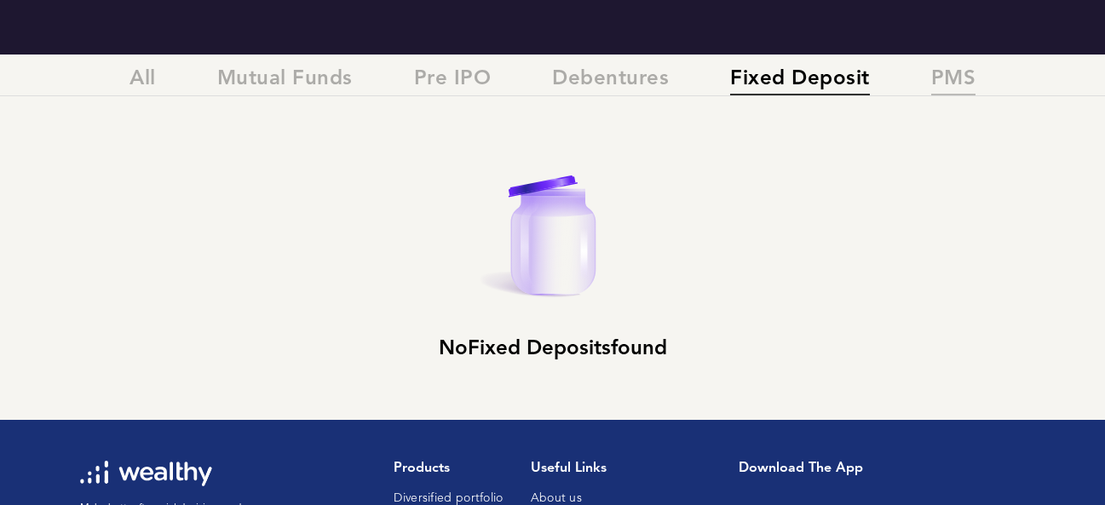
click at [958, 78] on span "PMS" at bounding box center [953, 81] width 45 height 28
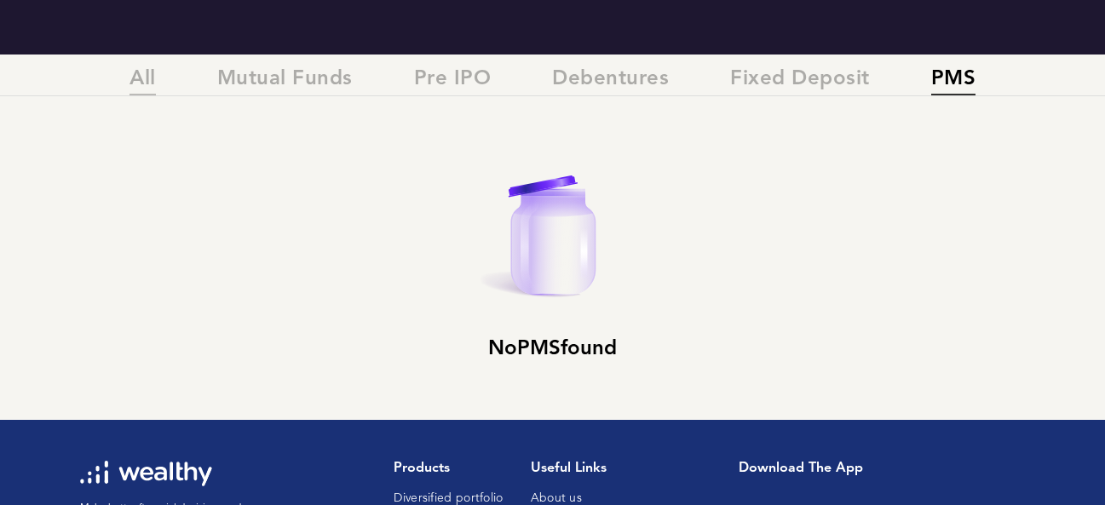
click at [151, 80] on span "All" at bounding box center [142, 81] width 26 height 28
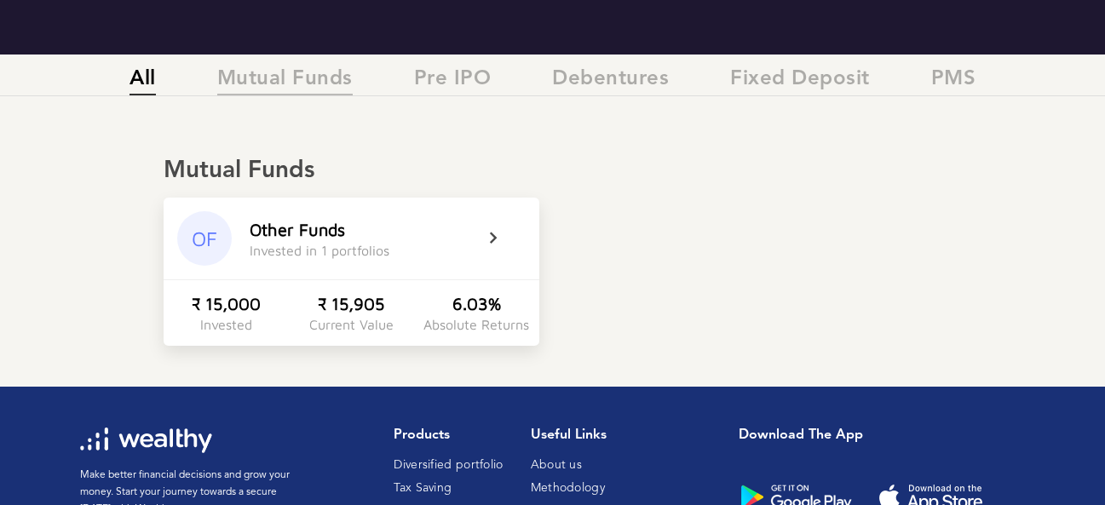
click at [296, 82] on span "Mutual Funds" at bounding box center [284, 81] width 135 height 28
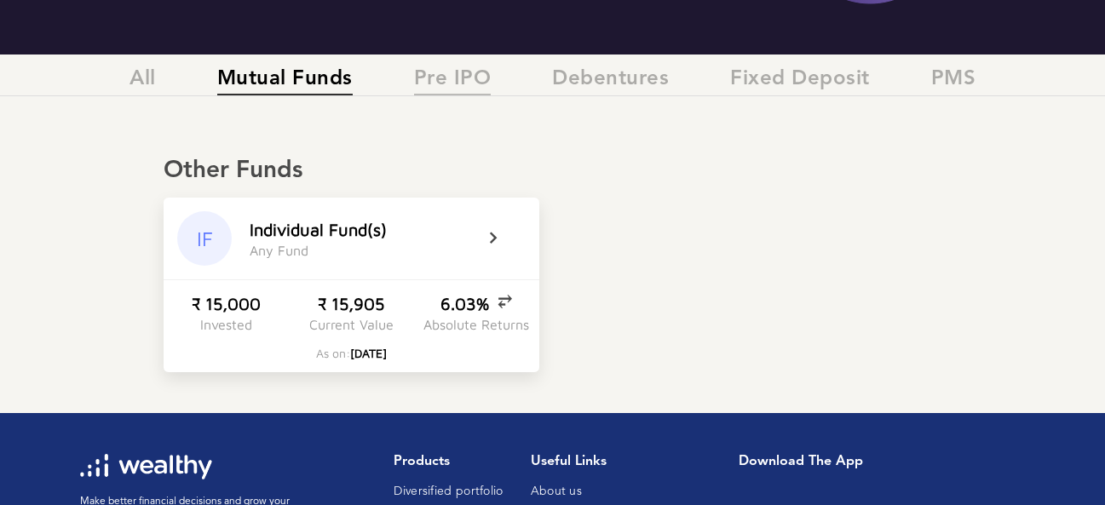
click at [449, 84] on span "Pre IPO" at bounding box center [453, 81] width 78 height 28
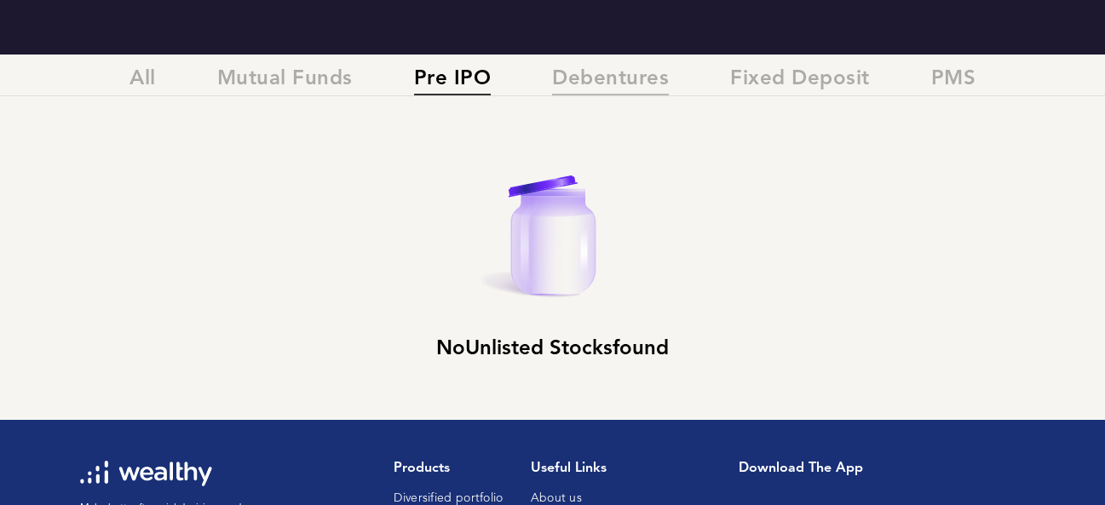
click at [574, 83] on span "Debentures" at bounding box center [610, 81] width 117 height 28
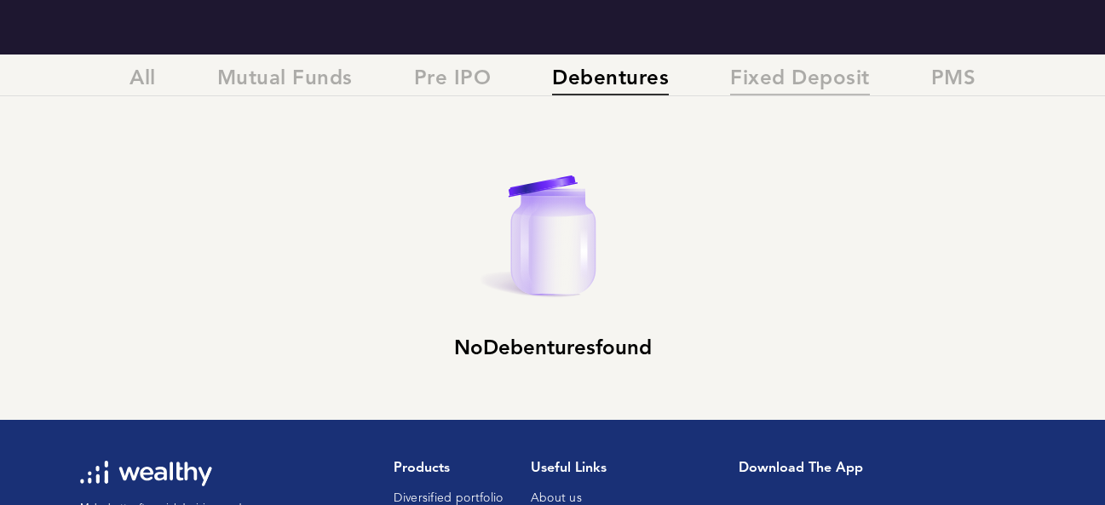
click at [768, 82] on span "Fixed Deposit" at bounding box center [800, 81] width 140 height 28
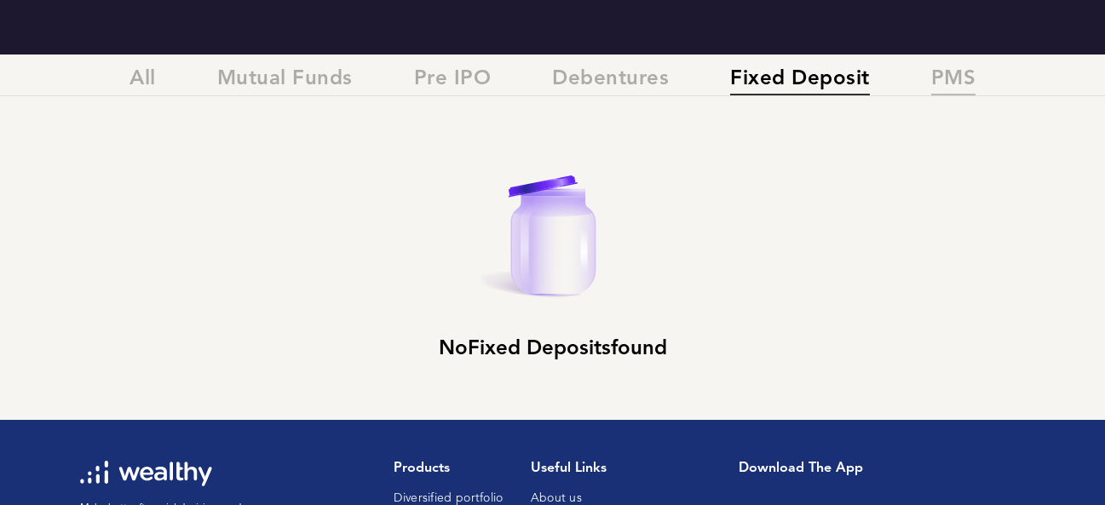
click at [946, 78] on span "PMS" at bounding box center [953, 81] width 45 height 28
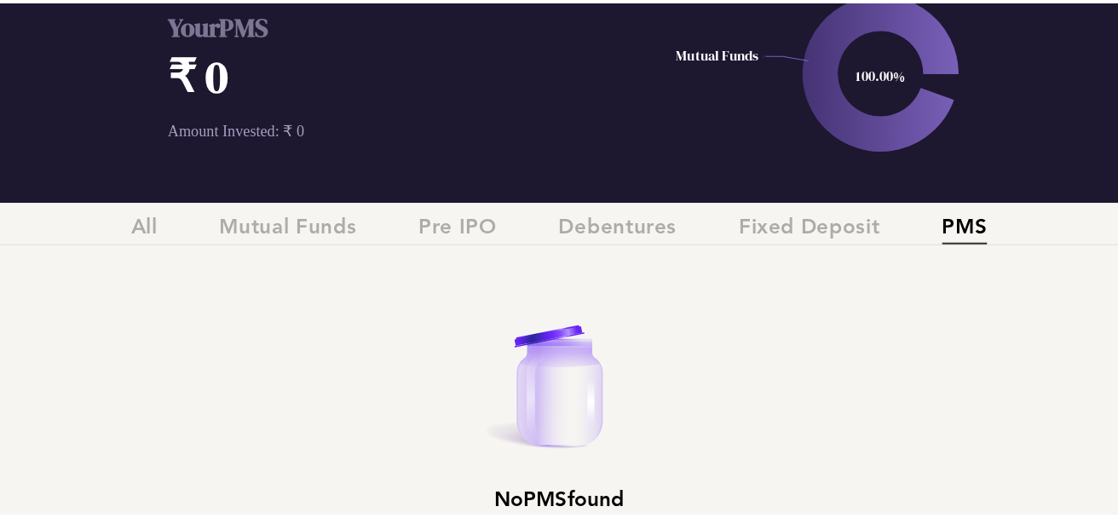
scroll to position [0, 0]
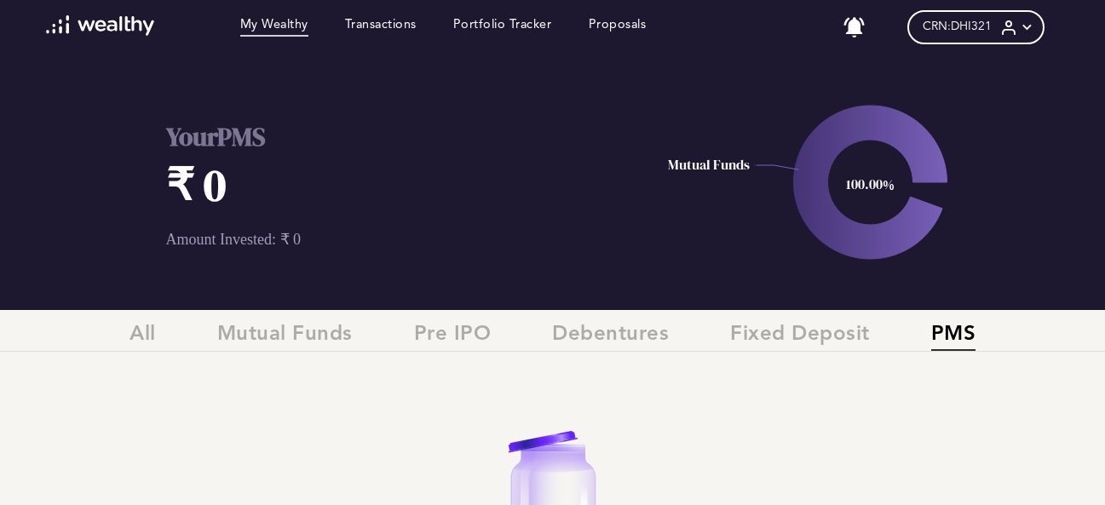
click at [973, 31] on span "CRN: DHI321" at bounding box center [957, 27] width 69 height 14
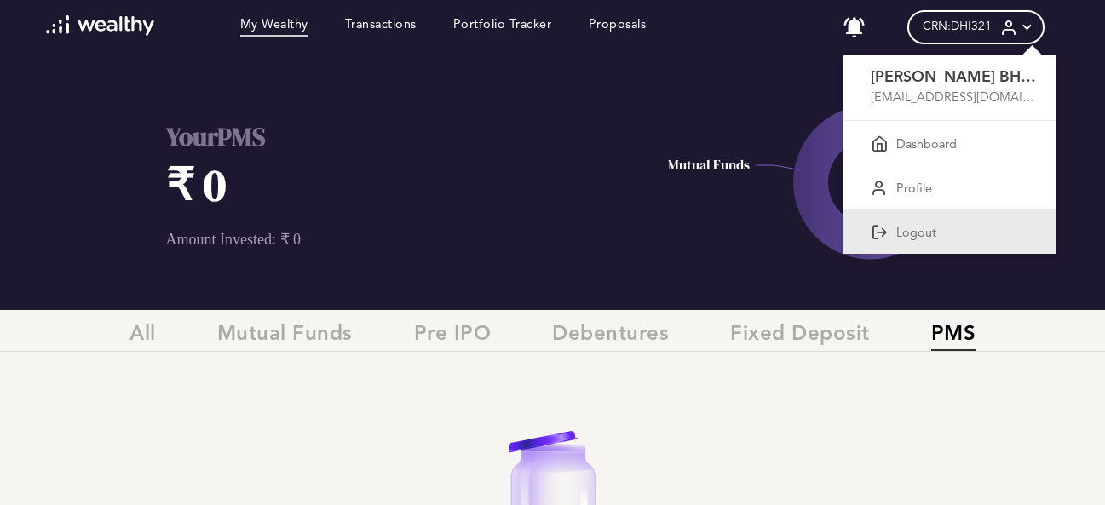
click at [923, 231] on p "Logout" at bounding box center [916, 234] width 40 height 15
